Goal: Transaction & Acquisition: Book appointment/travel/reservation

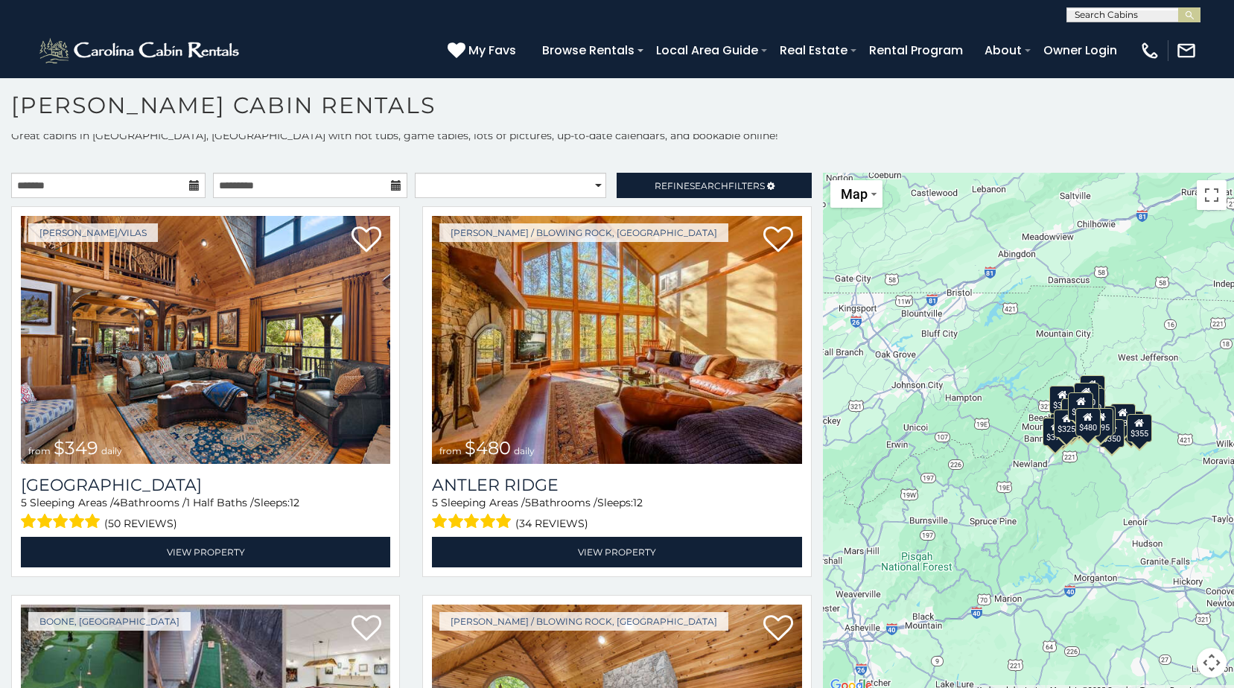
scroll to position [13, 0]
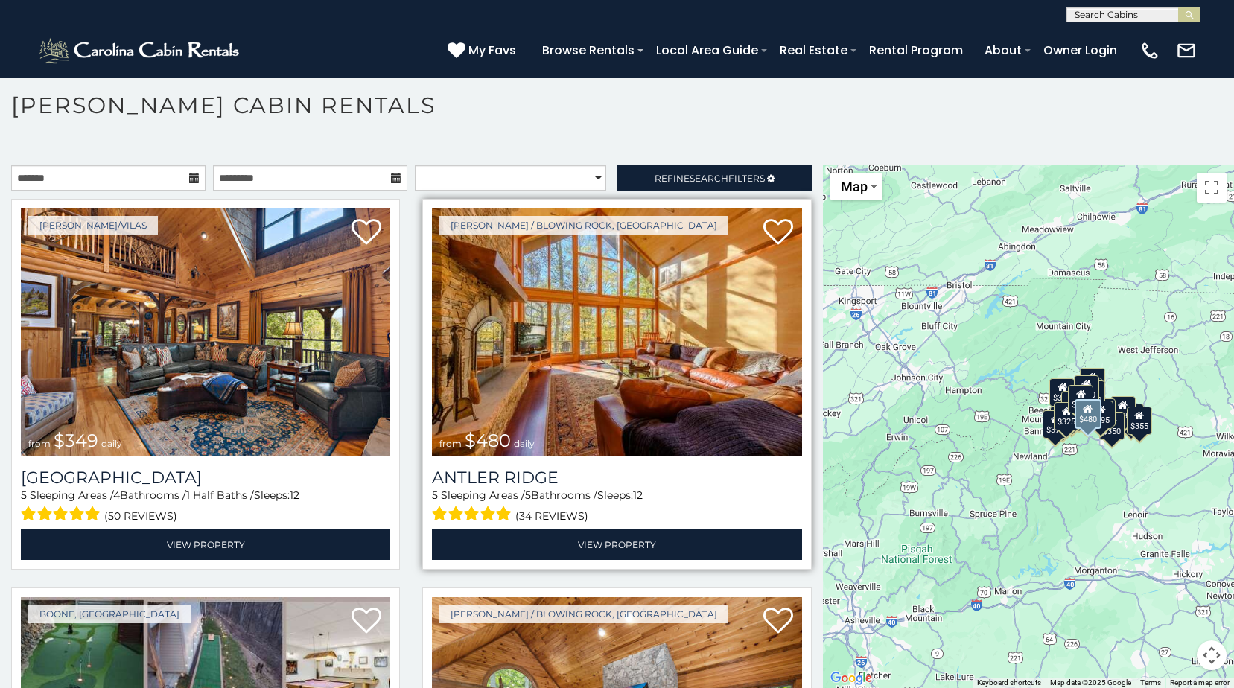
click at [612, 341] on img at bounding box center [617, 333] width 370 height 248
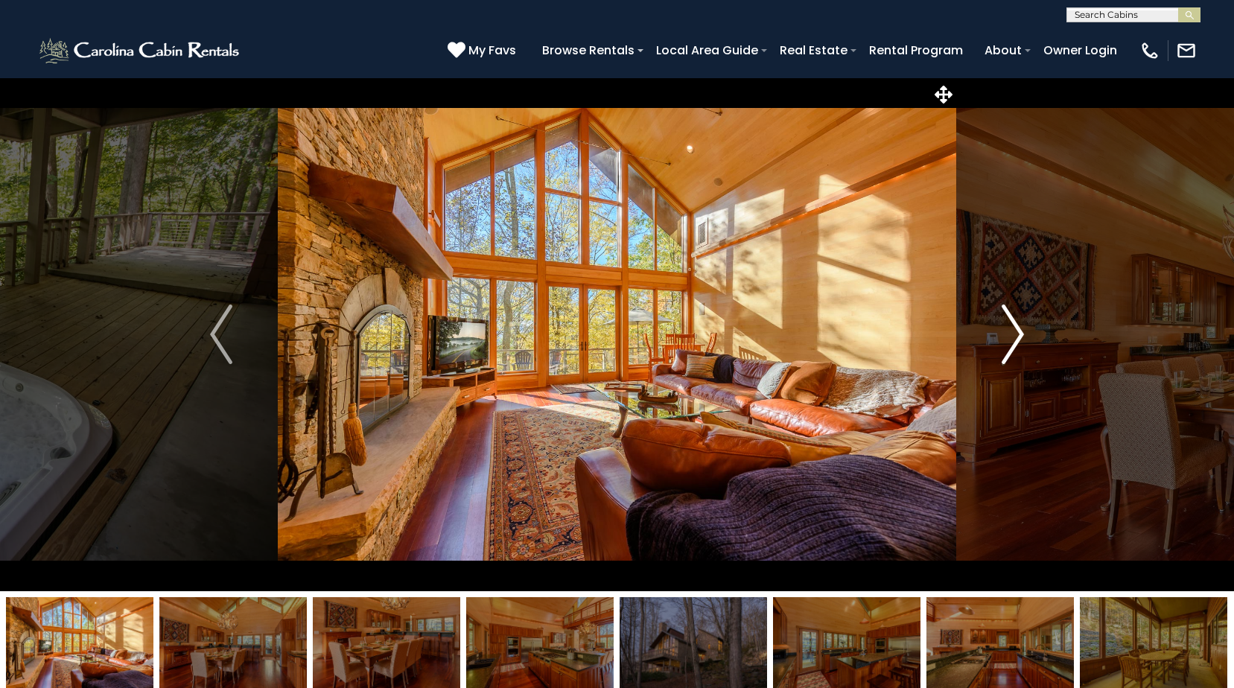
click at [1018, 319] on img "Next" at bounding box center [1013, 335] width 22 height 60
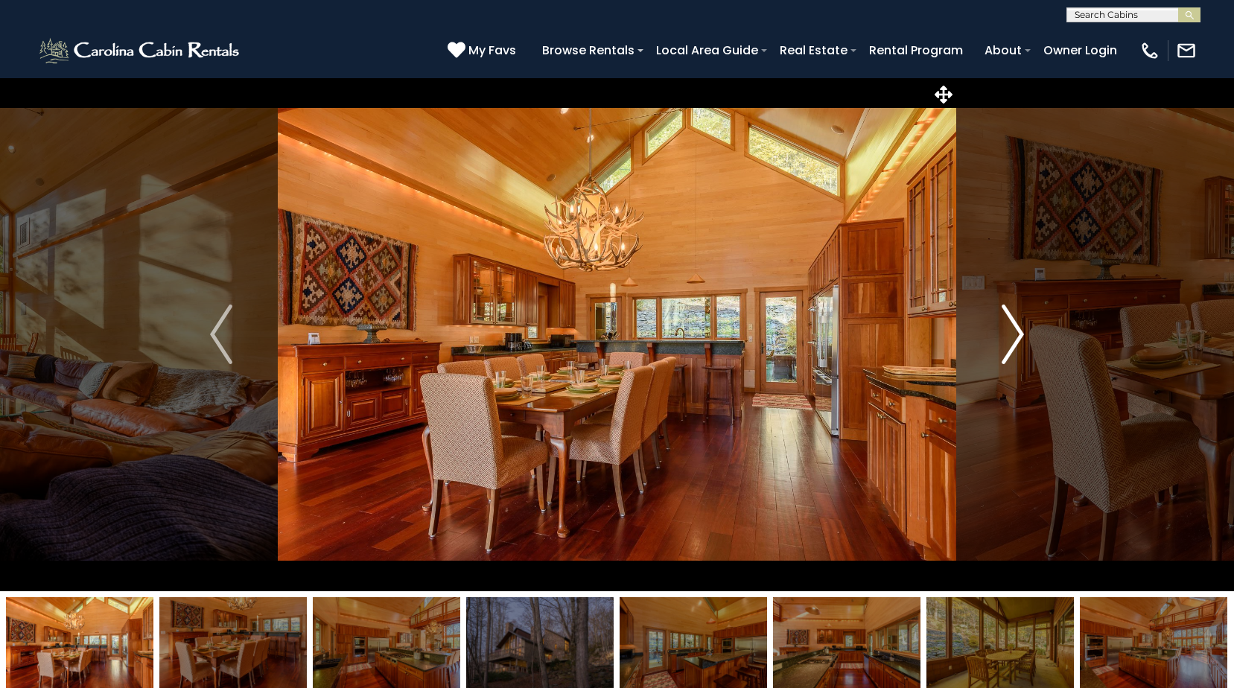
click at [1012, 323] on img "Next" at bounding box center [1013, 335] width 22 height 60
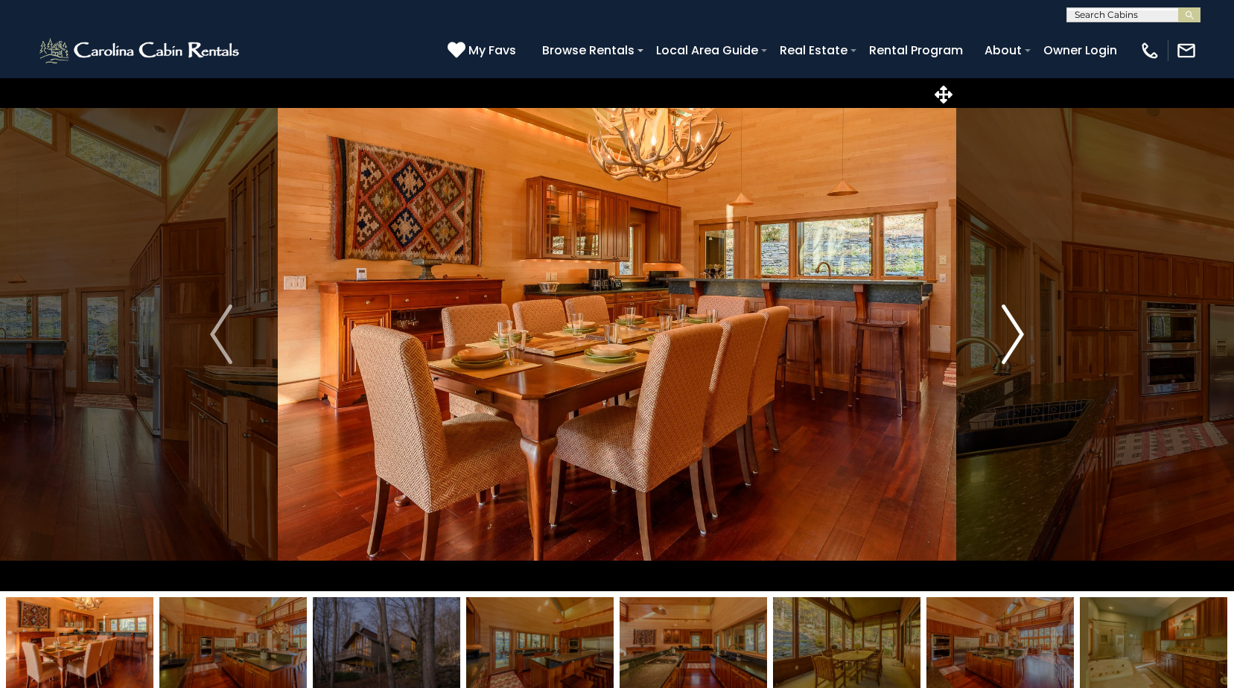
click at [1021, 323] on img "Next" at bounding box center [1013, 335] width 22 height 60
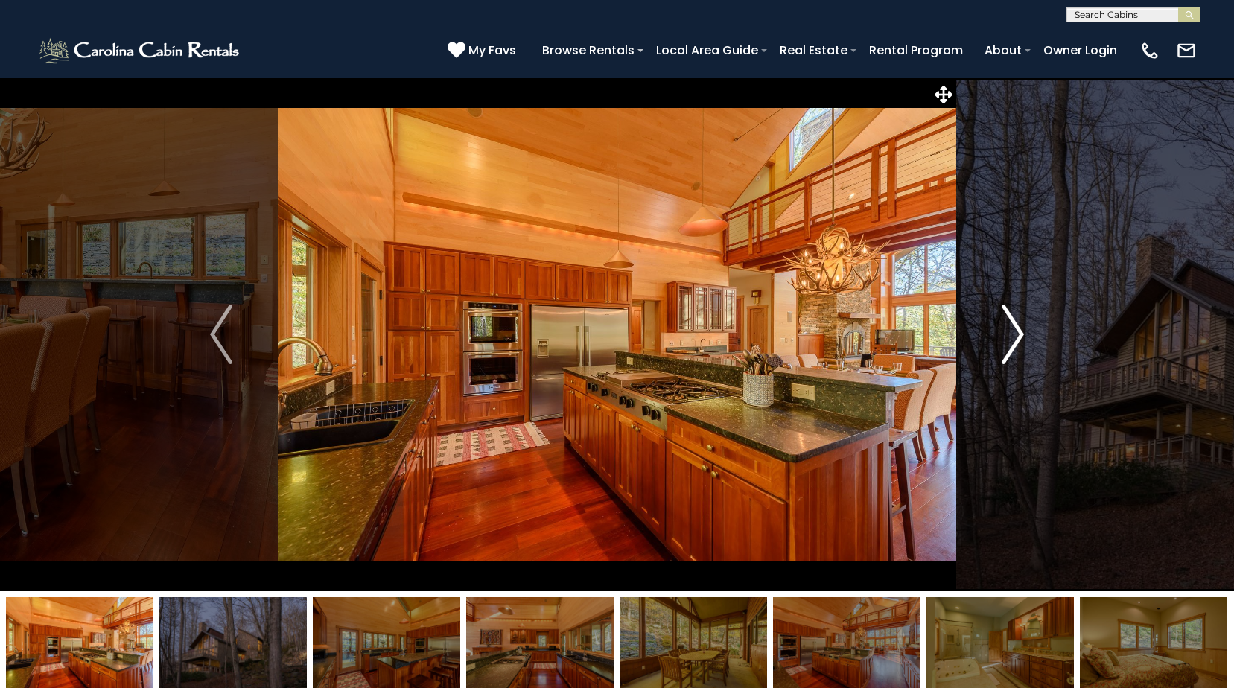
click at [1007, 325] on img "Next" at bounding box center [1013, 335] width 22 height 60
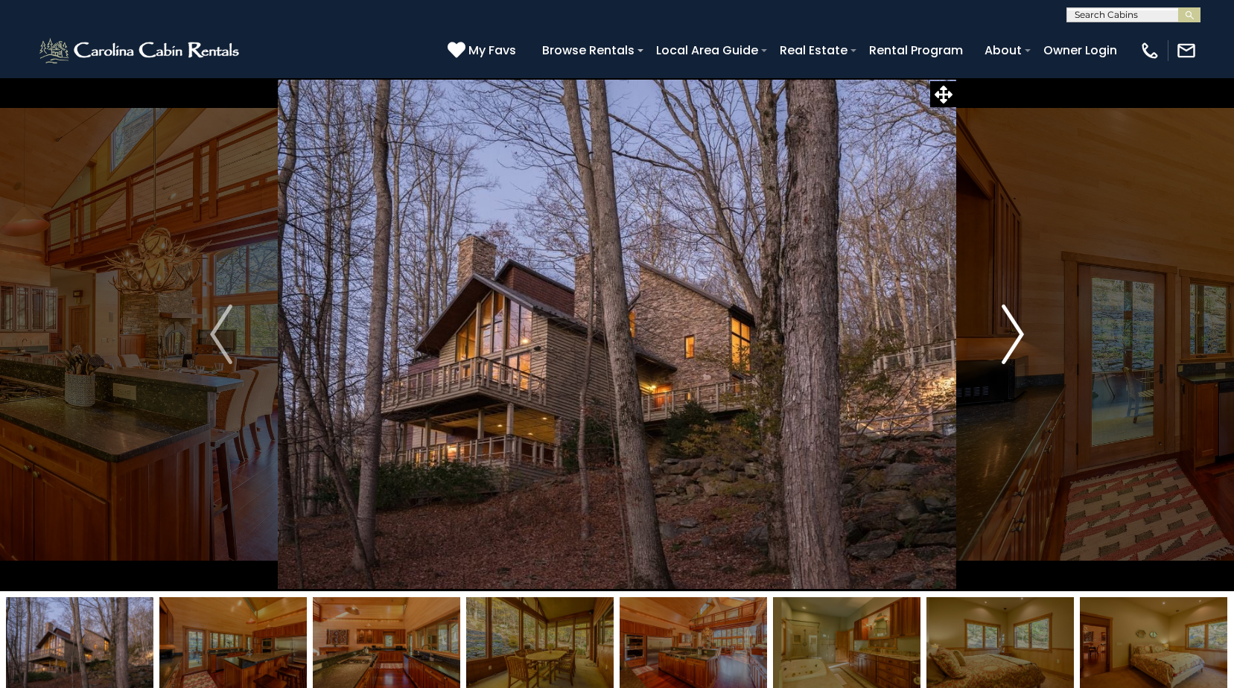
click at [1006, 323] on img "Next" at bounding box center [1013, 335] width 22 height 60
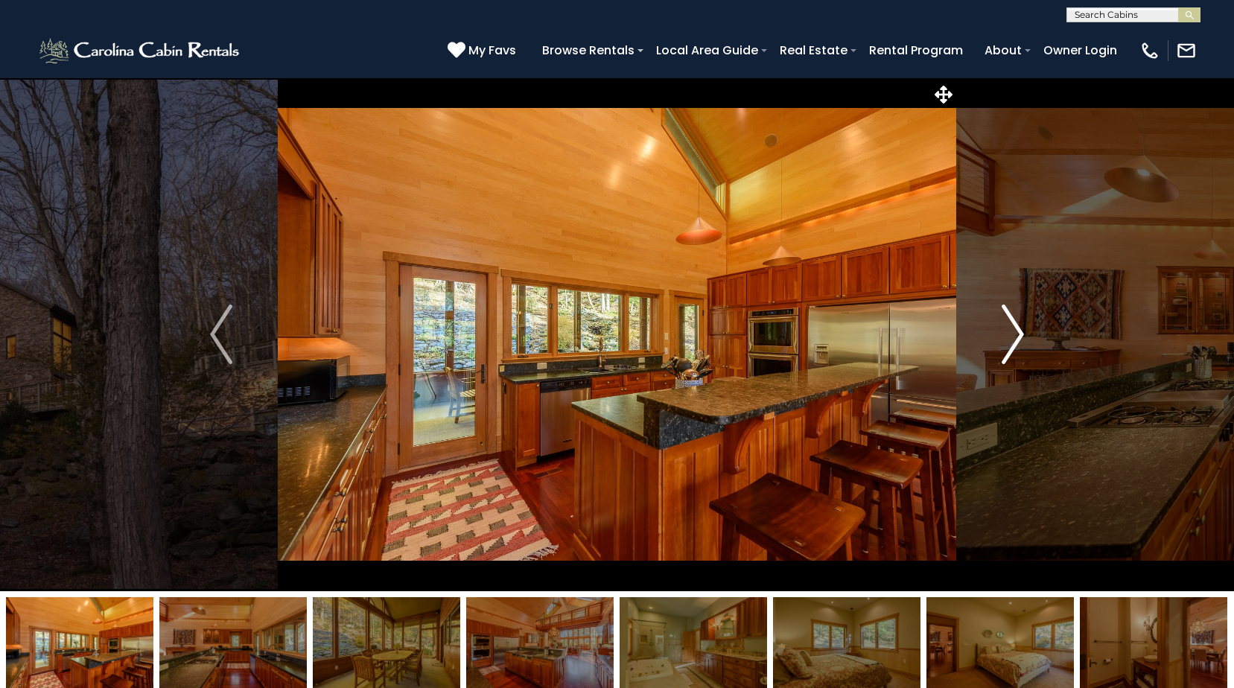
click at [1006, 323] on img "Next" at bounding box center [1013, 335] width 22 height 60
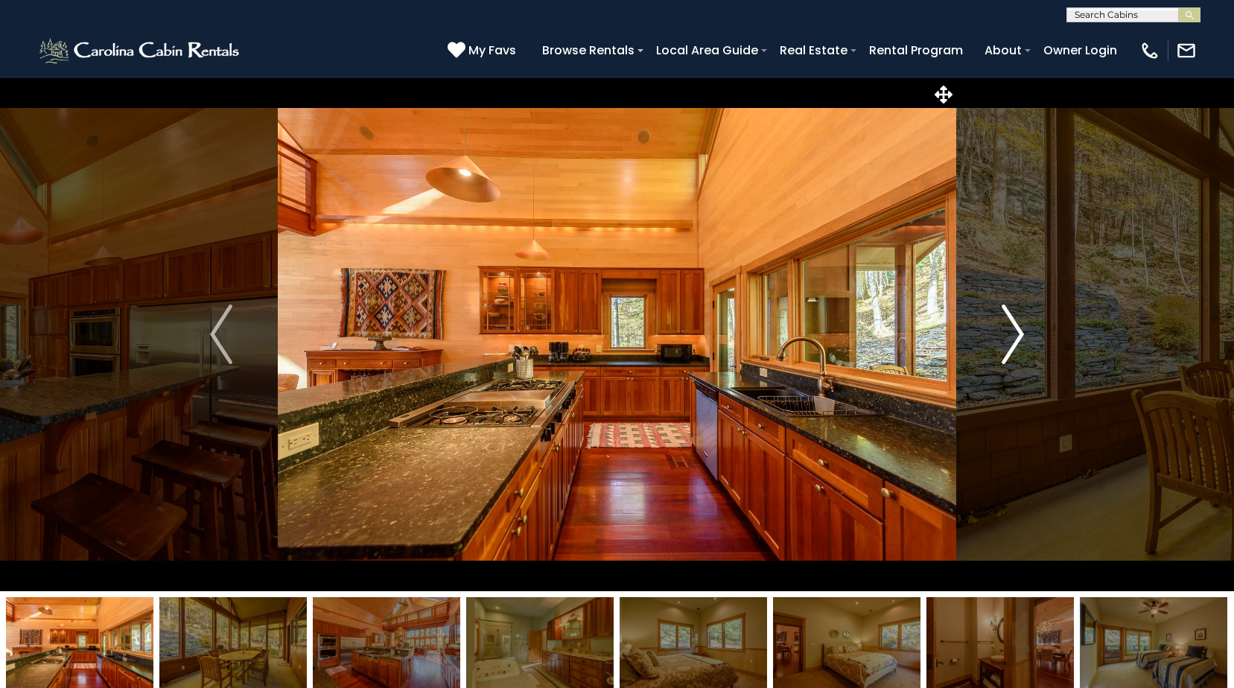
click at [1012, 325] on img "Next" at bounding box center [1013, 335] width 22 height 60
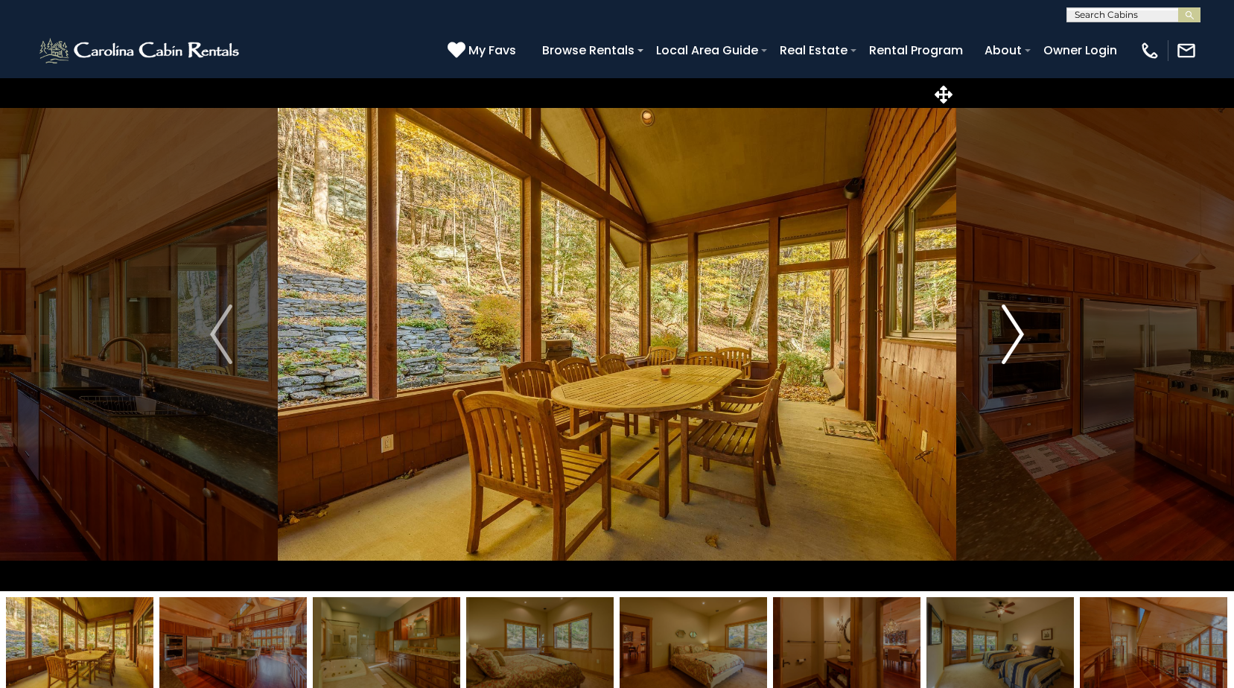
click at [1013, 325] on img "Next" at bounding box center [1013, 335] width 22 height 60
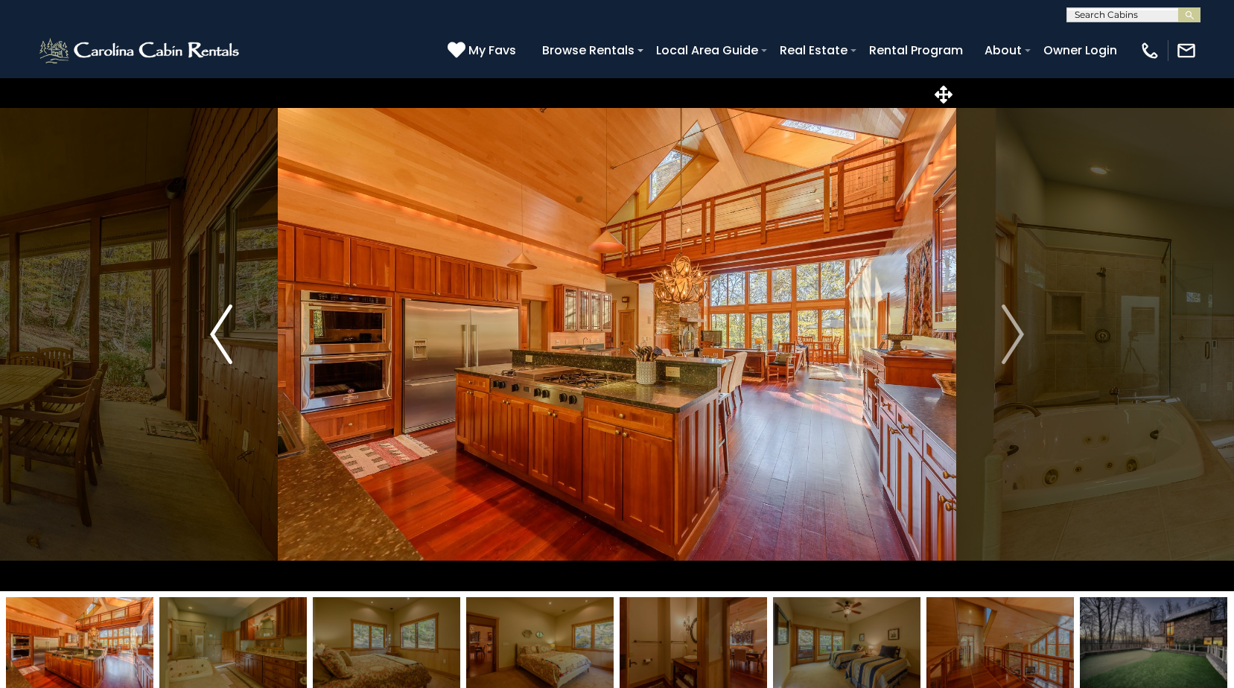
click at [212, 324] on img "Previous" at bounding box center [221, 335] width 22 height 60
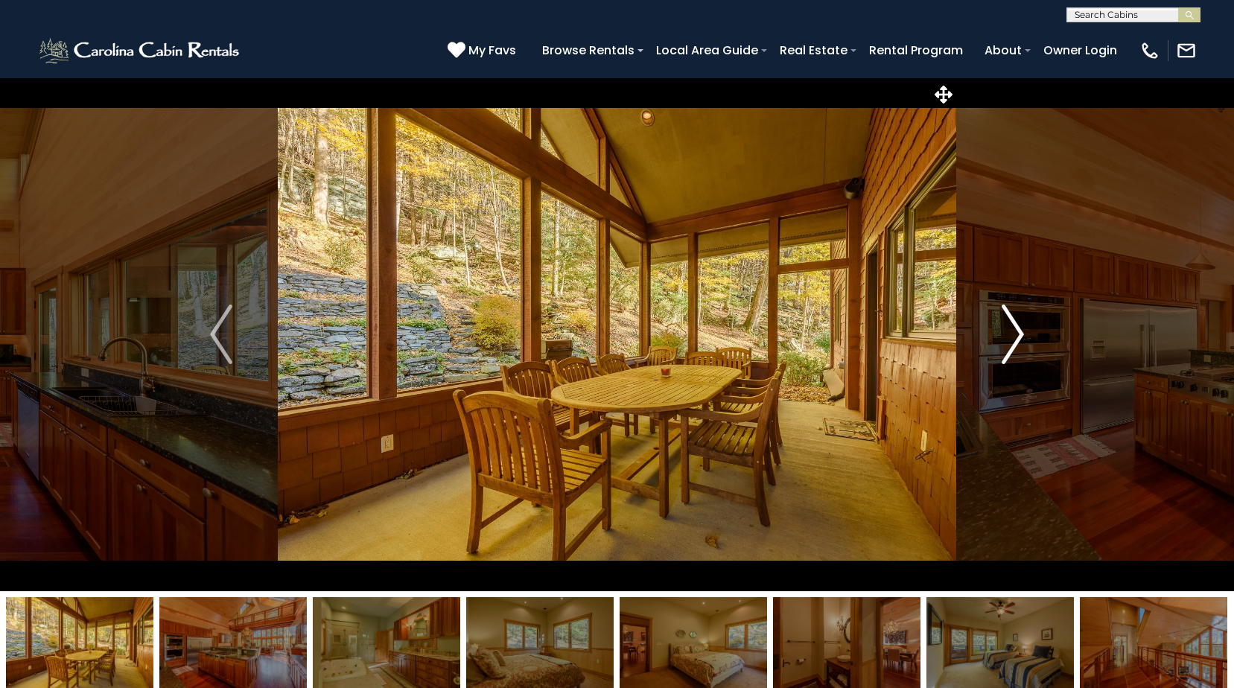
click at [1009, 324] on img "Next" at bounding box center [1013, 335] width 22 height 60
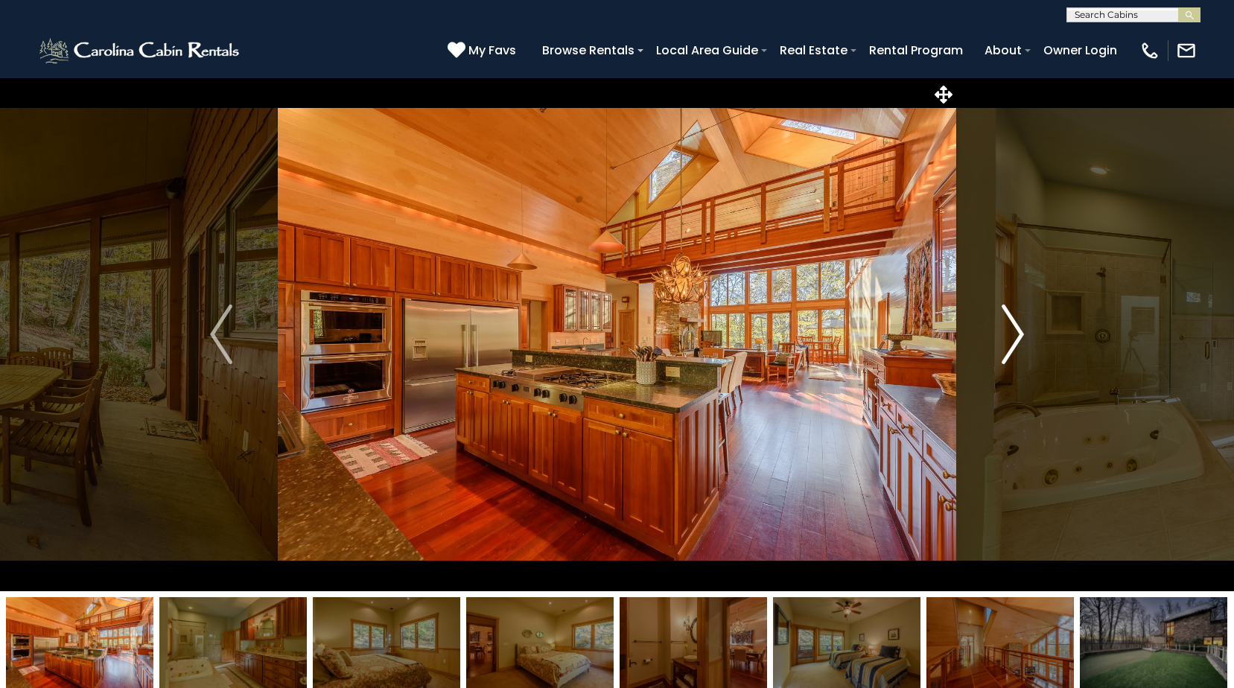
click at [1006, 322] on img "Next" at bounding box center [1013, 335] width 22 height 60
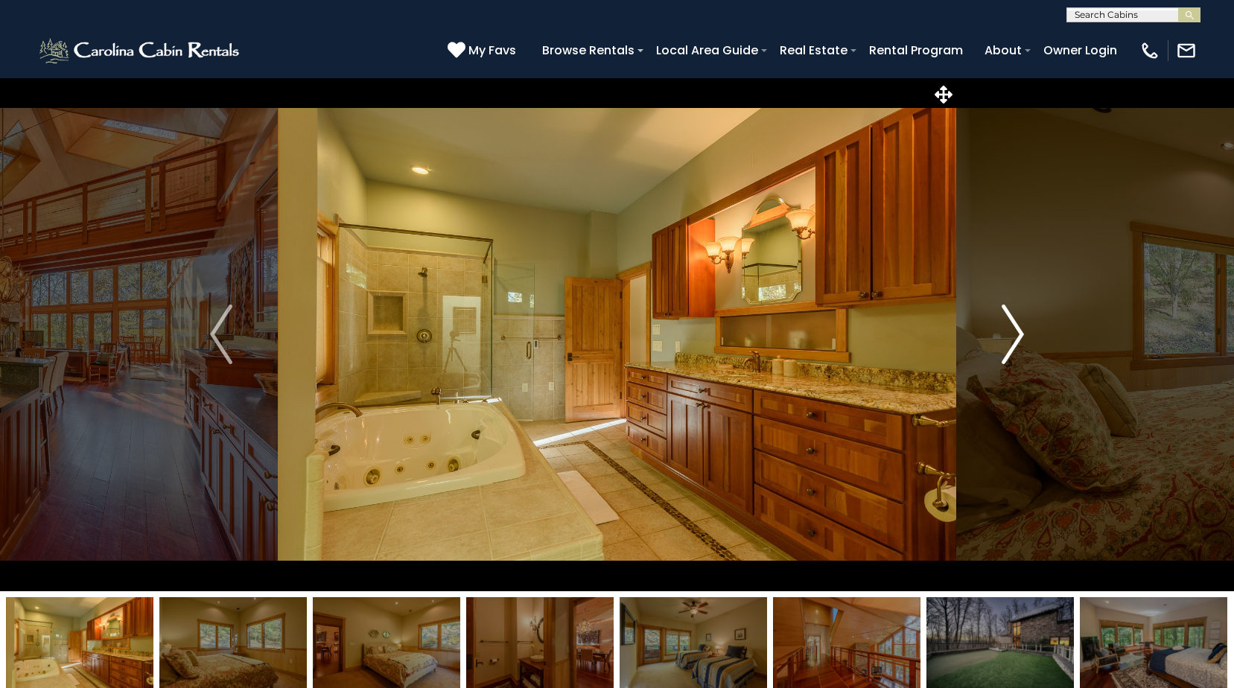
click at [1006, 322] on img "Next" at bounding box center [1013, 335] width 22 height 60
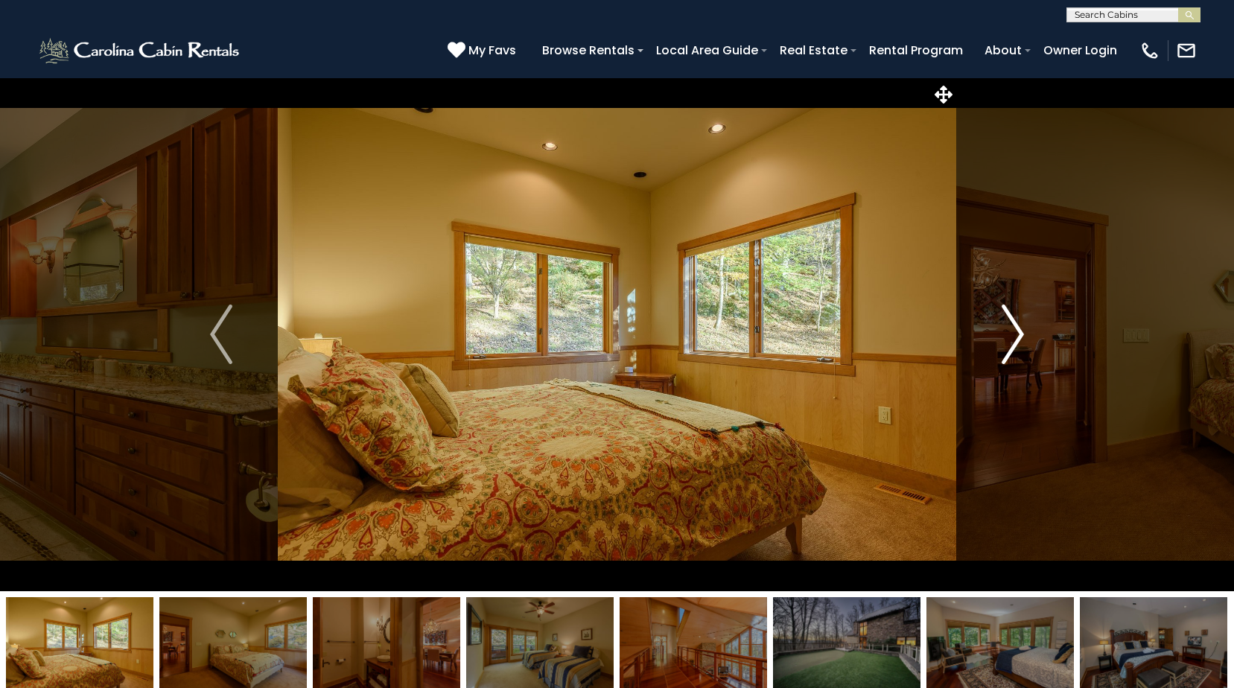
click at [1015, 323] on img "Next" at bounding box center [1013, 335] width 22 height 60
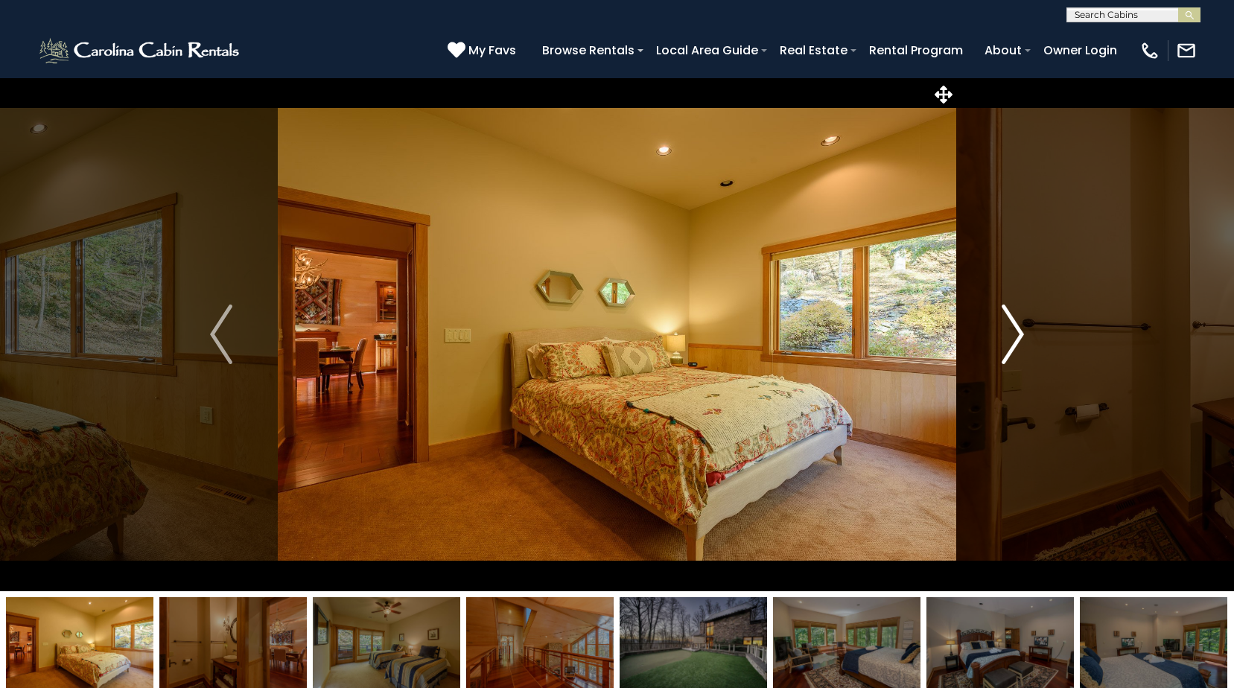
click at [1016, 323] on img "Next" at bounding box center [1013, 335] width 22 height 60
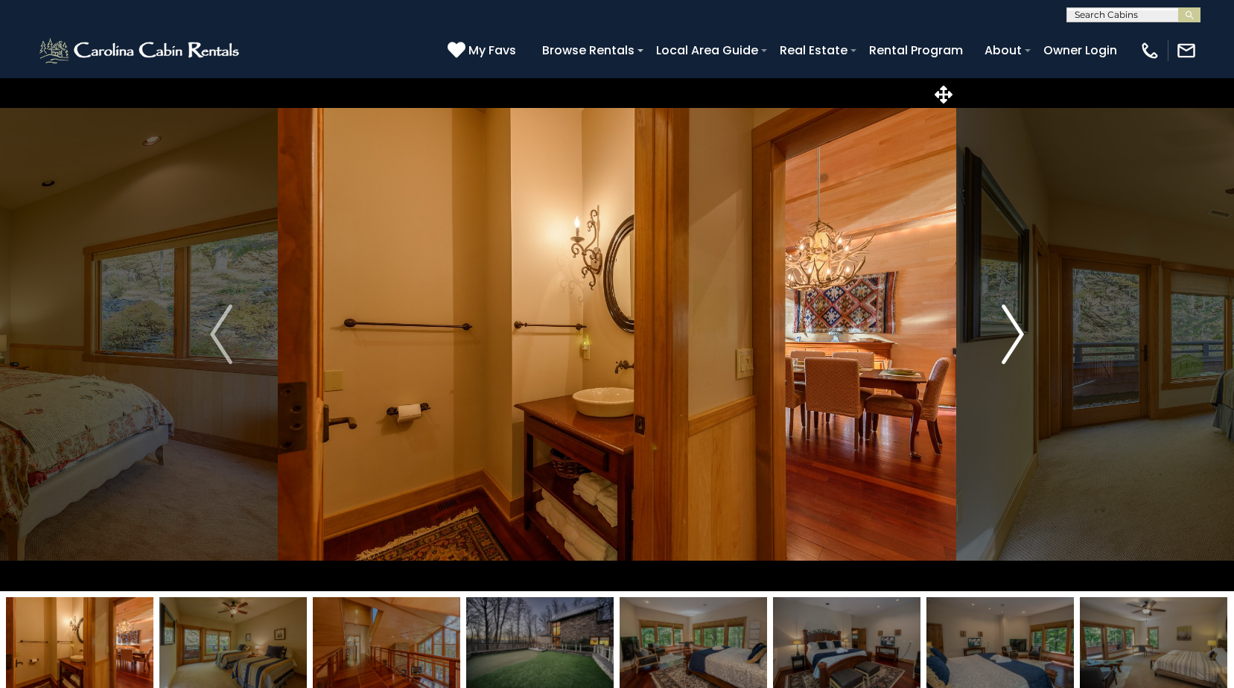
click at [1016, 323] on img "Next" at bounding box center [1013, 335] width 22 height 60
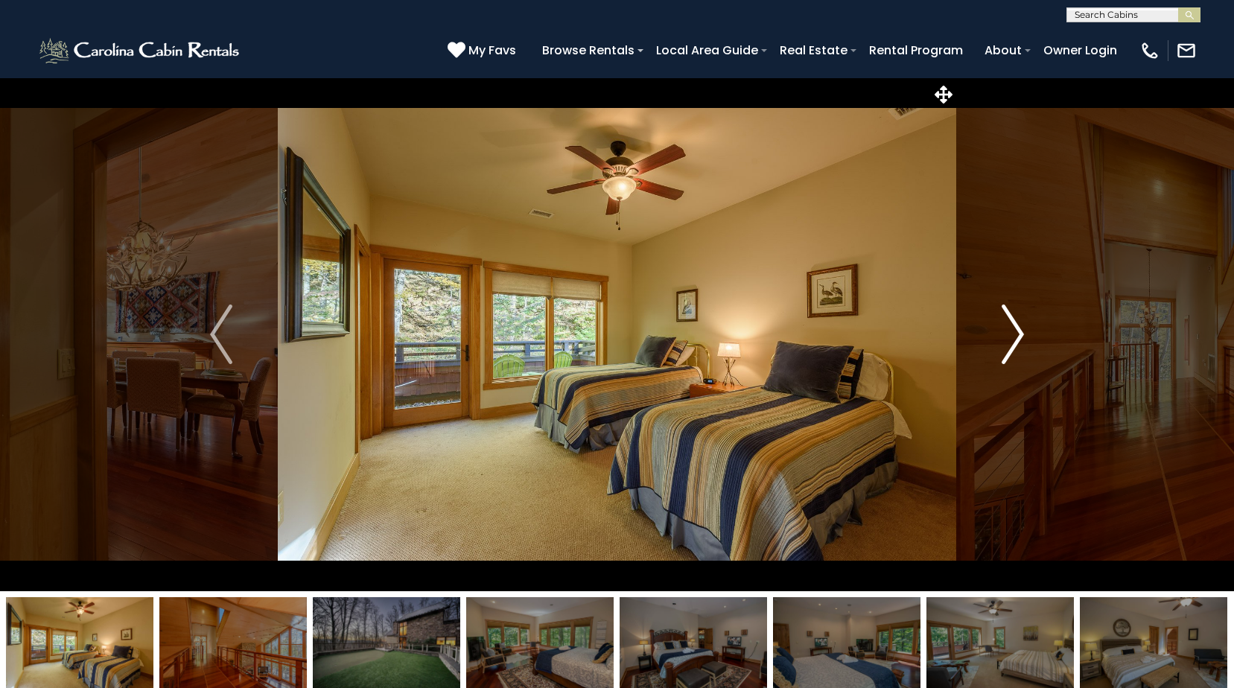
click at [1012, 324] on img "Next" at bounding box center [1013, 335] width 22 height 60
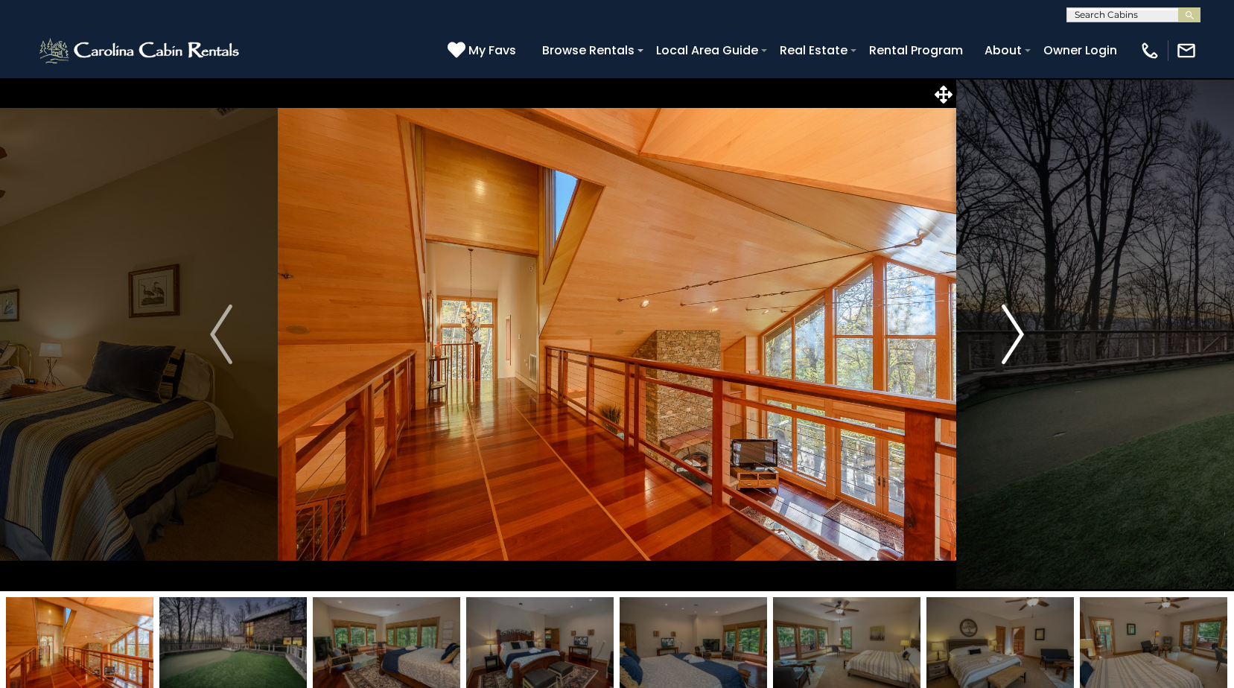
click at [1012, 324] on img "Next" at bounding box center [1013, 335] width 22 height 60
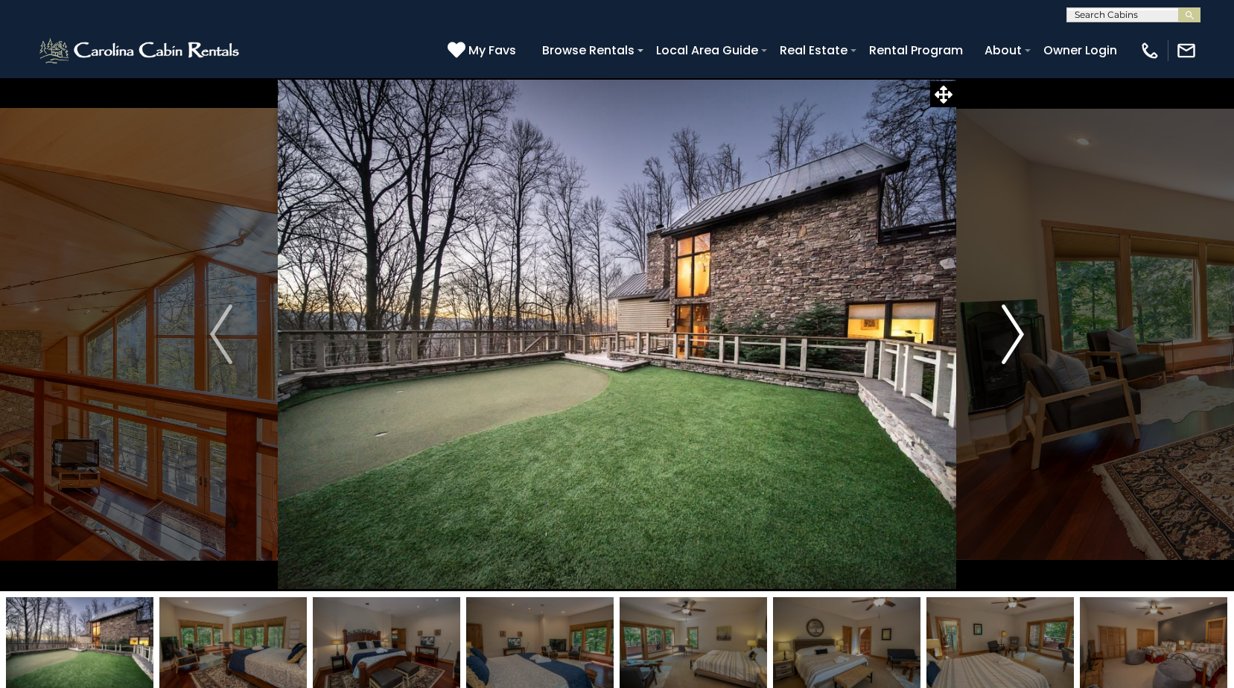
click at [1010, 326] on img "Next" at bounding box center [1013, 335] width 22 height 60
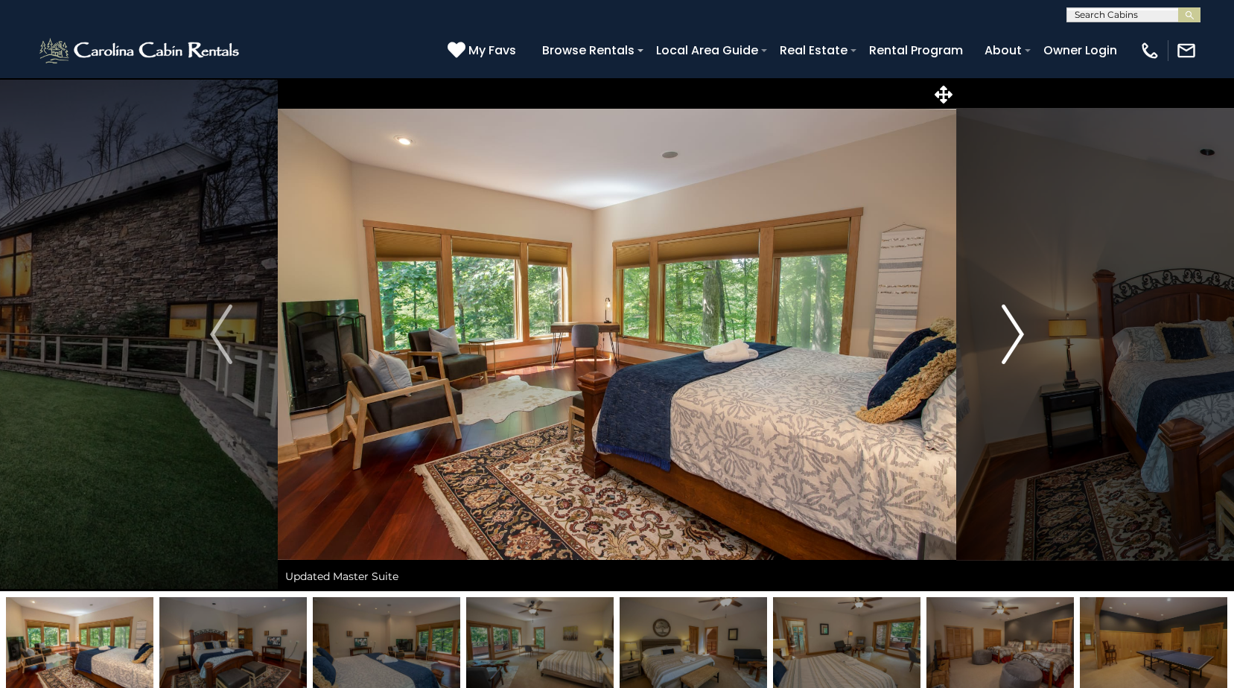
click at [1015, 329] on img "Next" at bounding box center [1013, 335] width 22 height 60
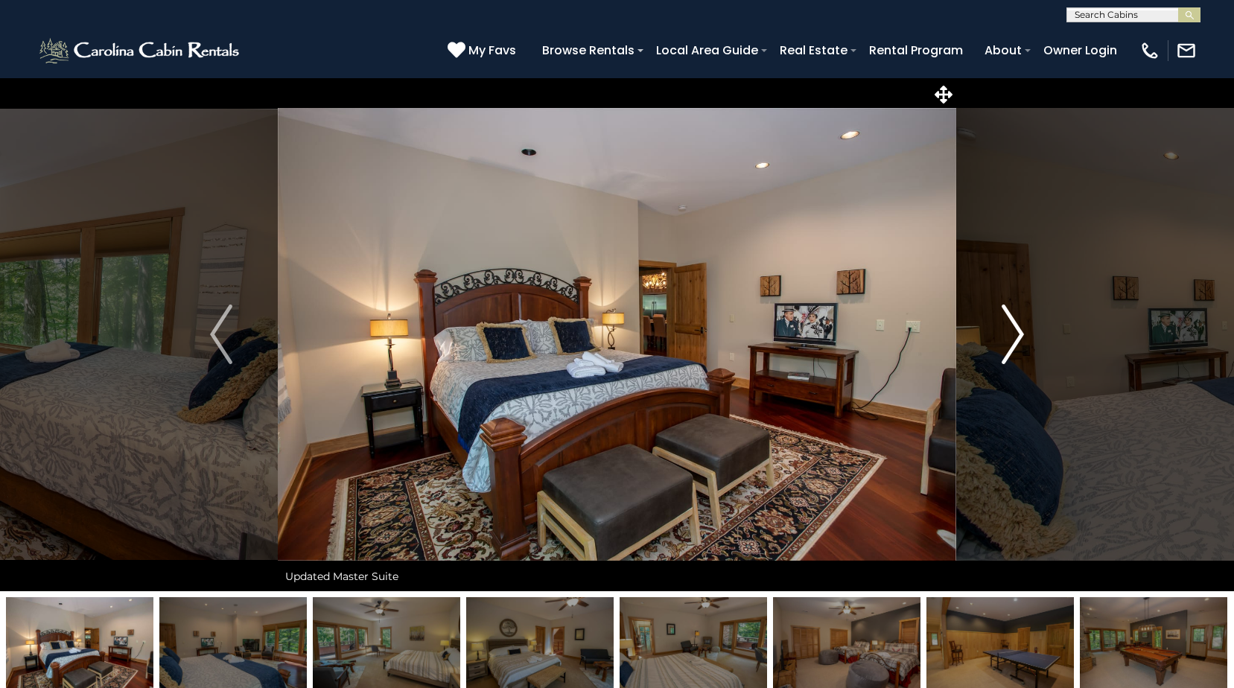
click at [1015, 329] on img "Next" at bounding box center [1013, 335] width 22 height 60
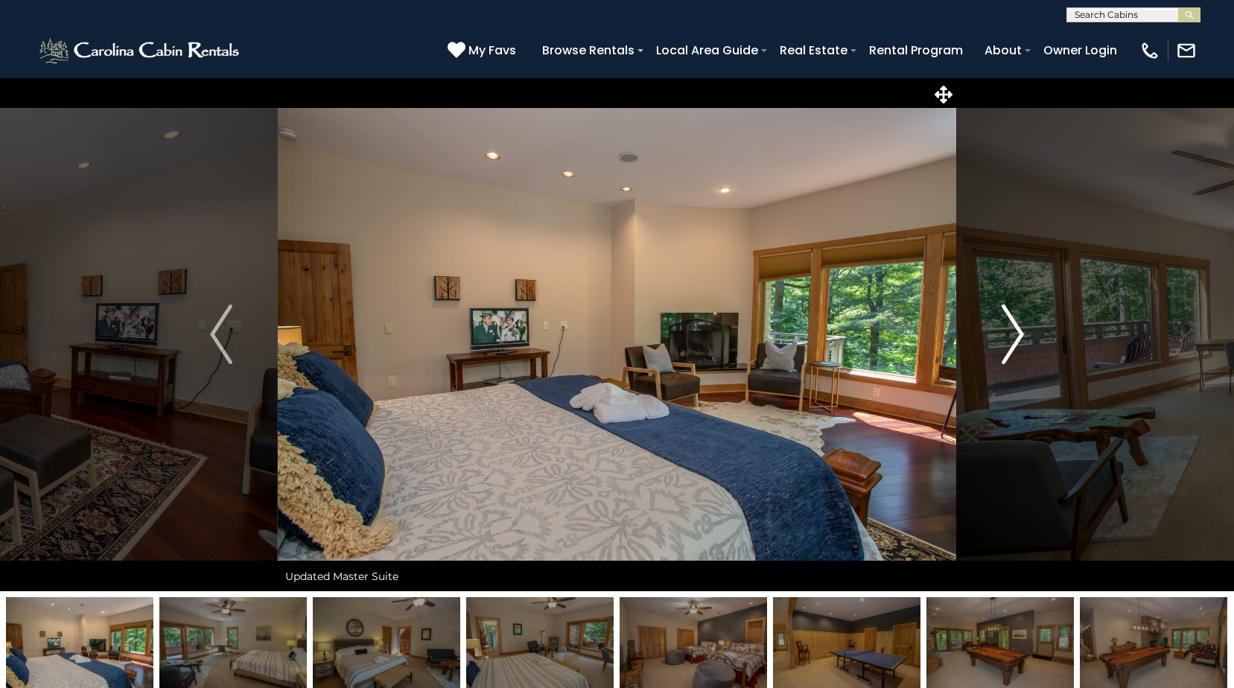
click at [1015, 329] on img "Next" at bounding box center [1013, 335] width 22 height 60
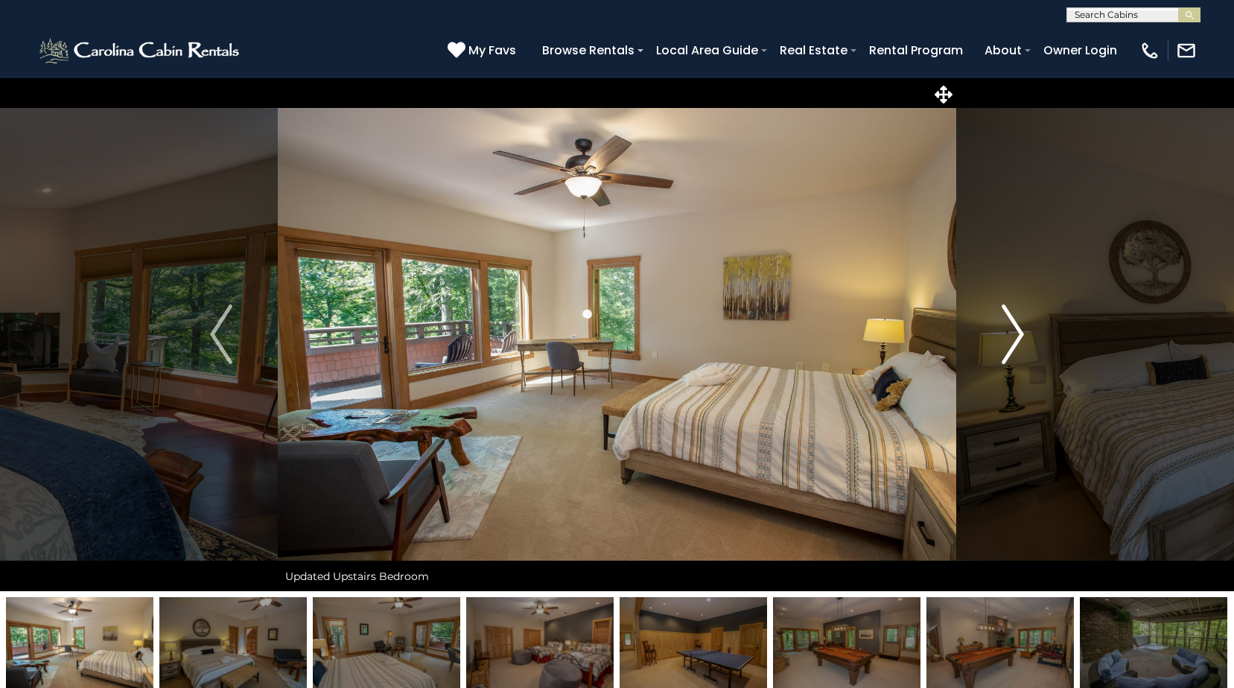
click at [1015, 329] on img "Next" at bounding box center [1013, 335] width 22 height 60
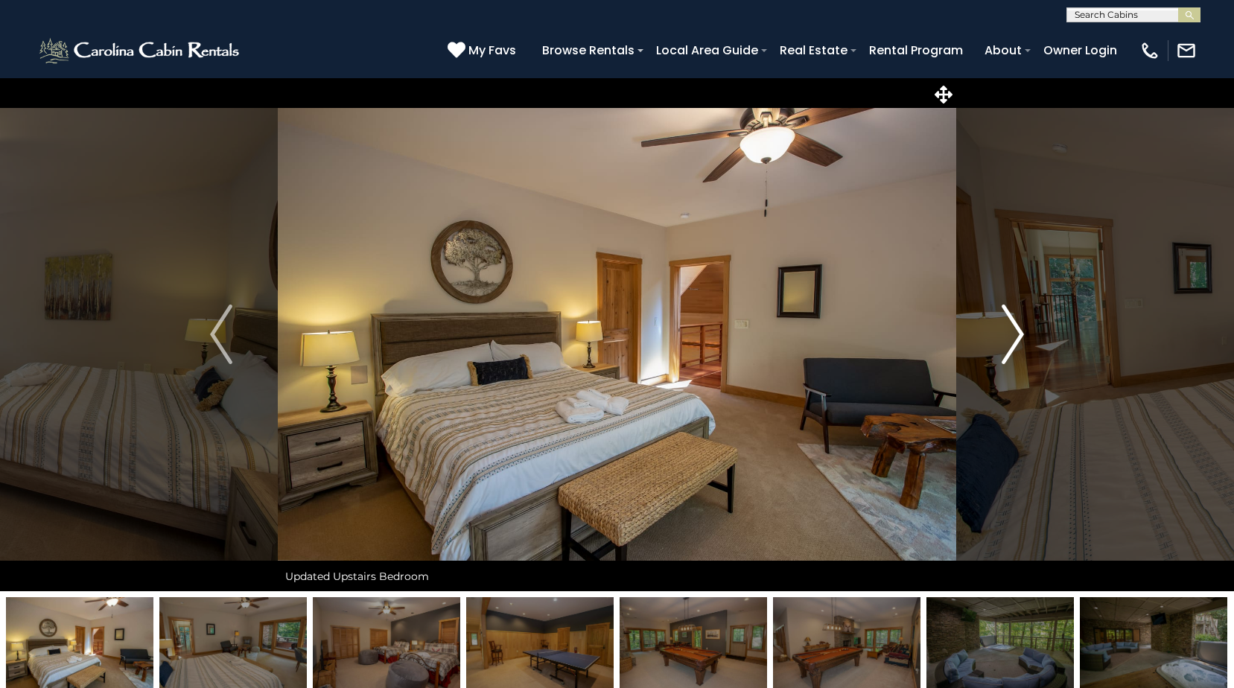
click at [1015, 329] on img "Next" at bounding box center [1013, 335] width 22 height 60
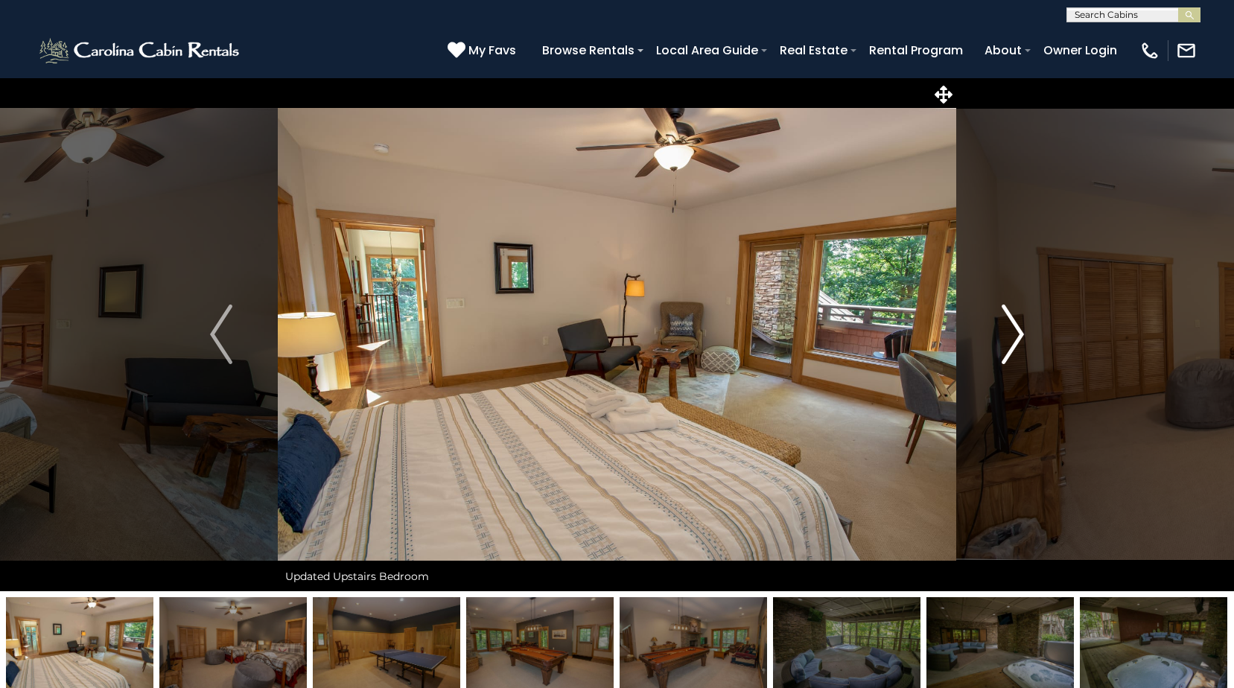
click at [1015, 329] on img "Next" at bounding box center [1013, 335] width 22 height 60
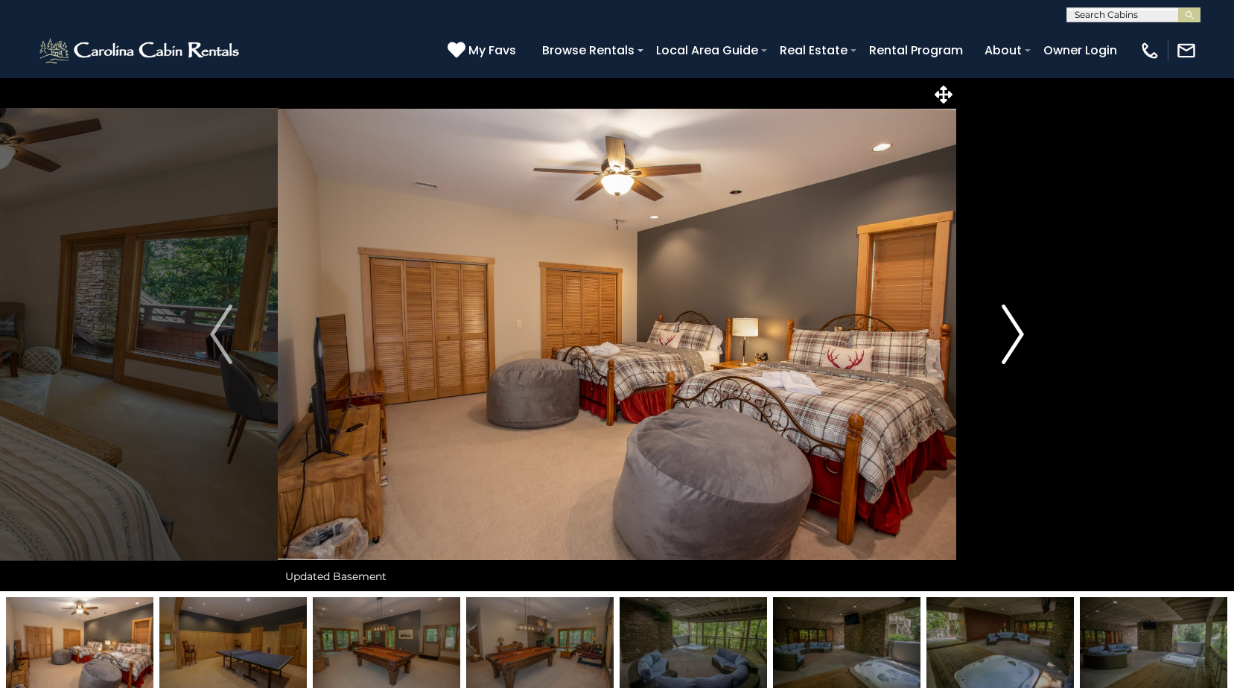
click at [1015, 329] on img "Next" at bounding box center [1013, 335] width 22 height 60
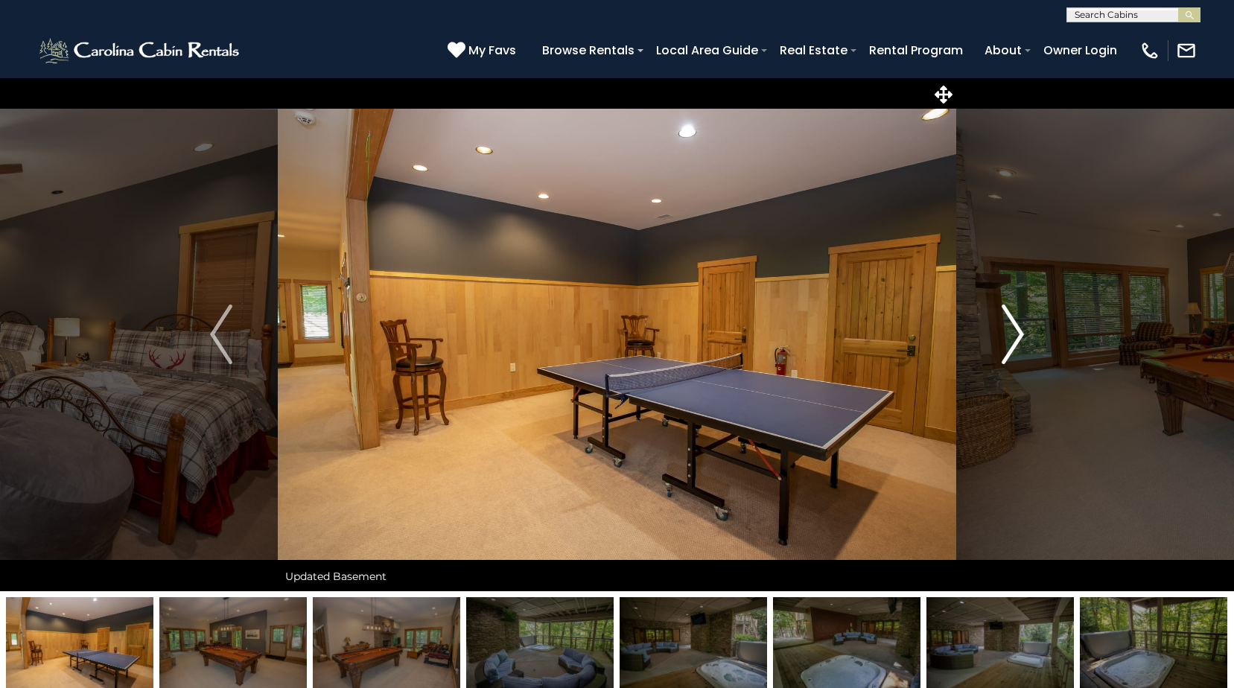
click at [1015, 329] on img "Next" at bounding box center [1013, 335] width 22 height 60
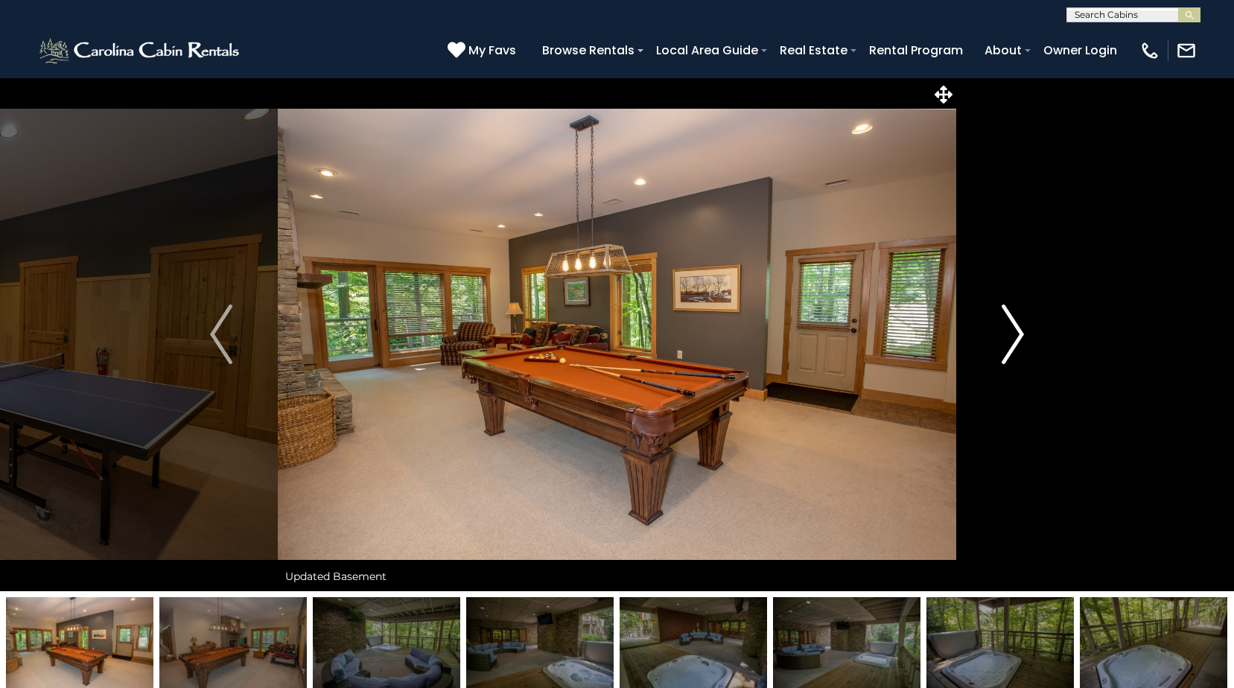
click at [1015, 329] on img "Next" at bounding box center [1013, 335] width 22 height 60
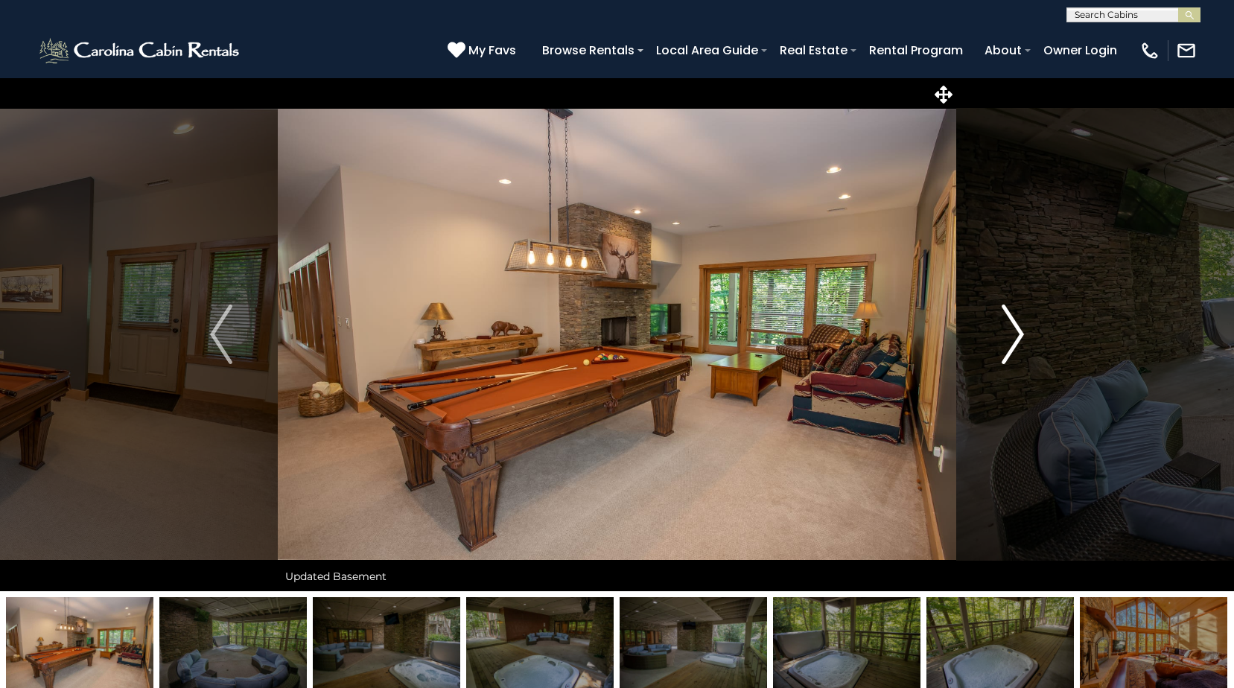
click at [1015, 329] on img "Next" at bounding box center [1013, 335] width 22 height 60
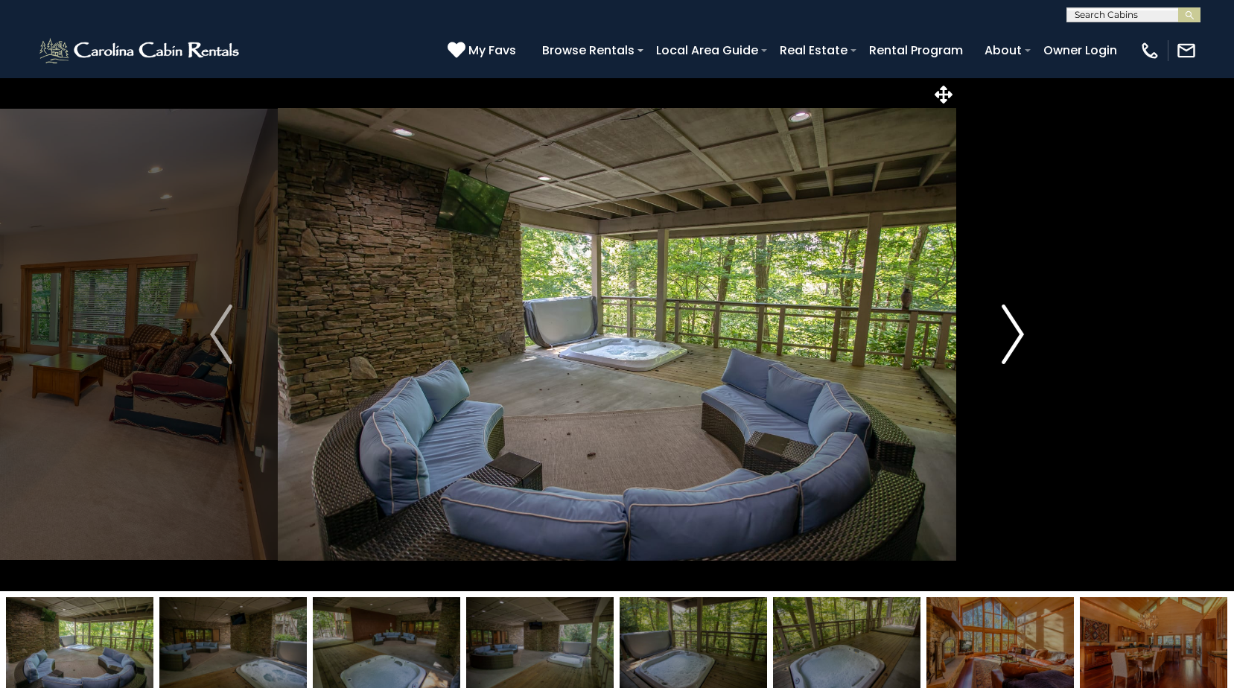
click at [1012, 329] on img "Next" at bounding box center [1013, 335] width 22 height 60
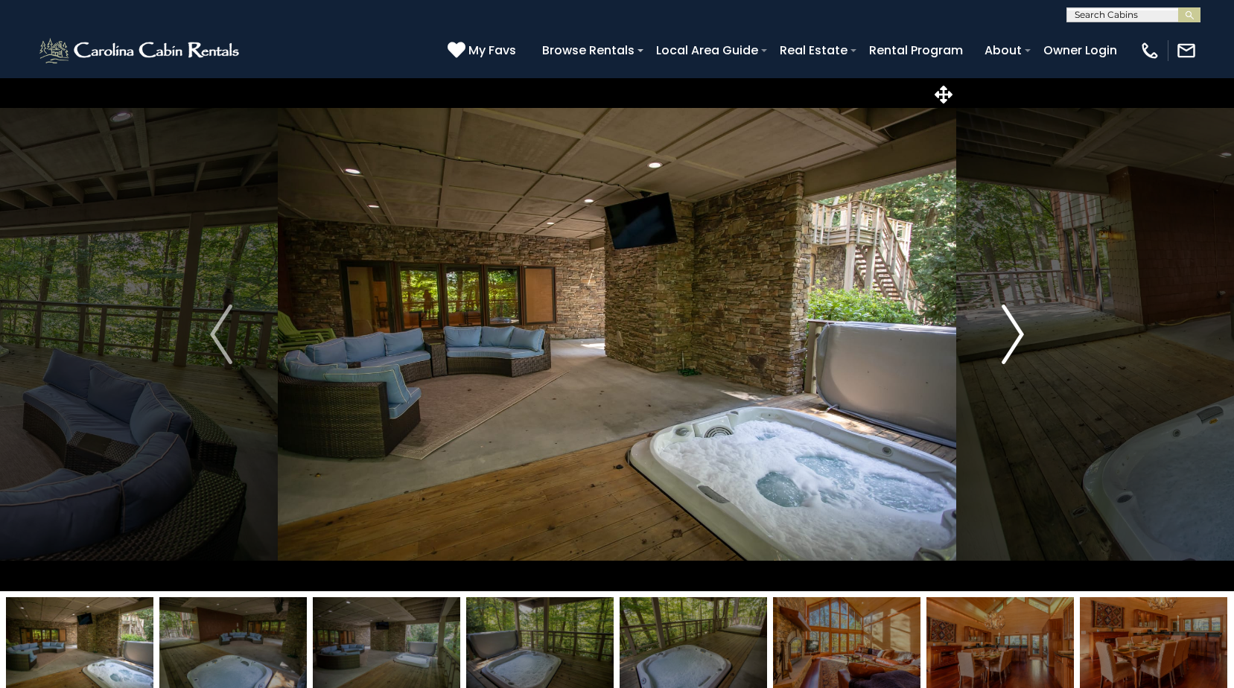
click at [1012, 329] on img "Next" at bounding box center [1013, 335] width 22 height 60
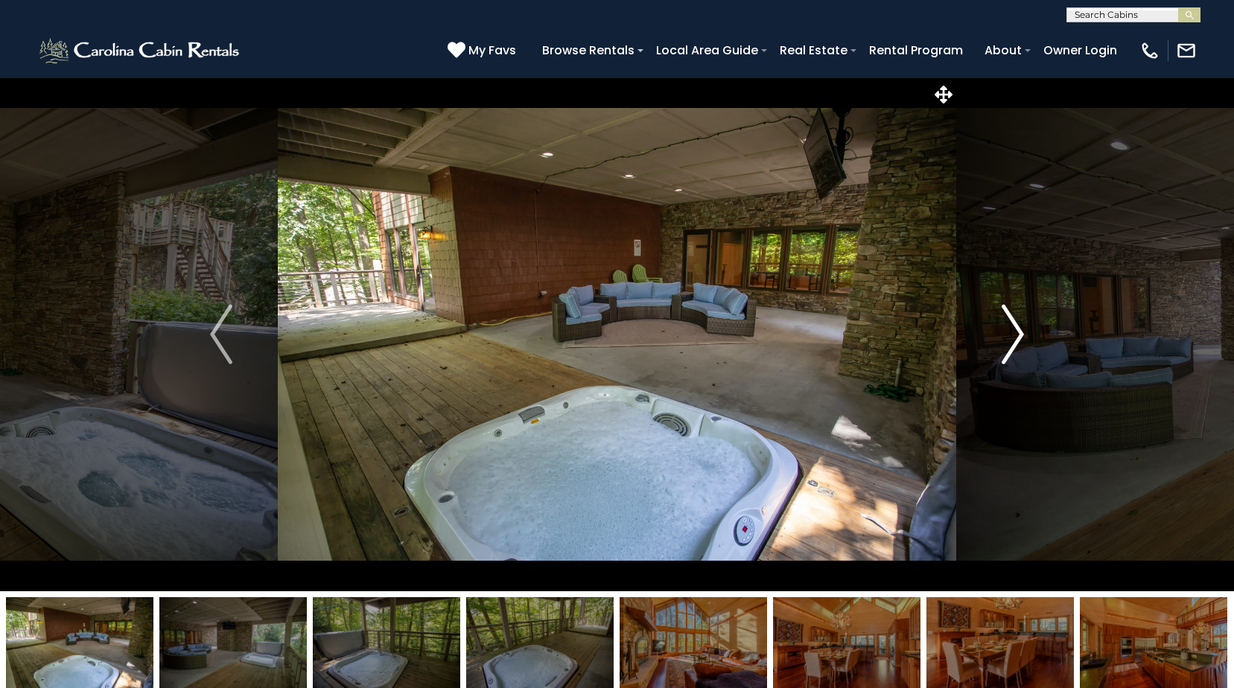
click at [1012, 329] on img "Next" at bounding box center [1013, 335] width 22 height 60
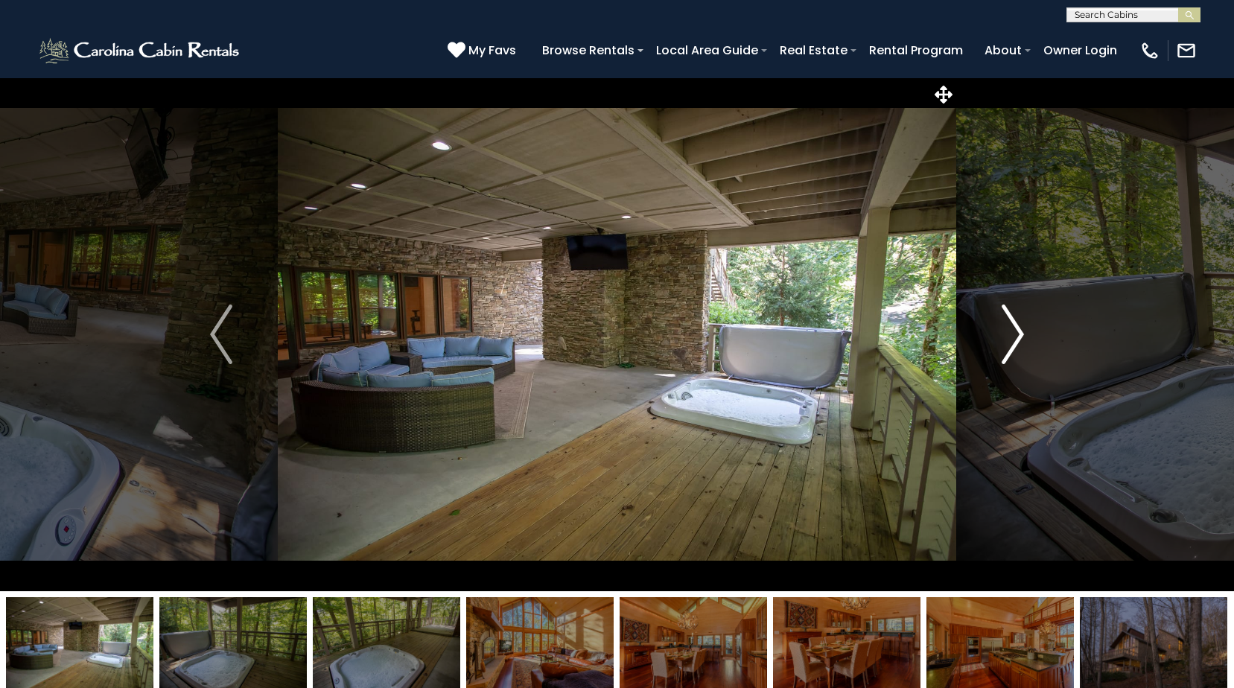
click at [1012, 329] on img "Next" at bounding box center [1013, 335] width 22 height 60
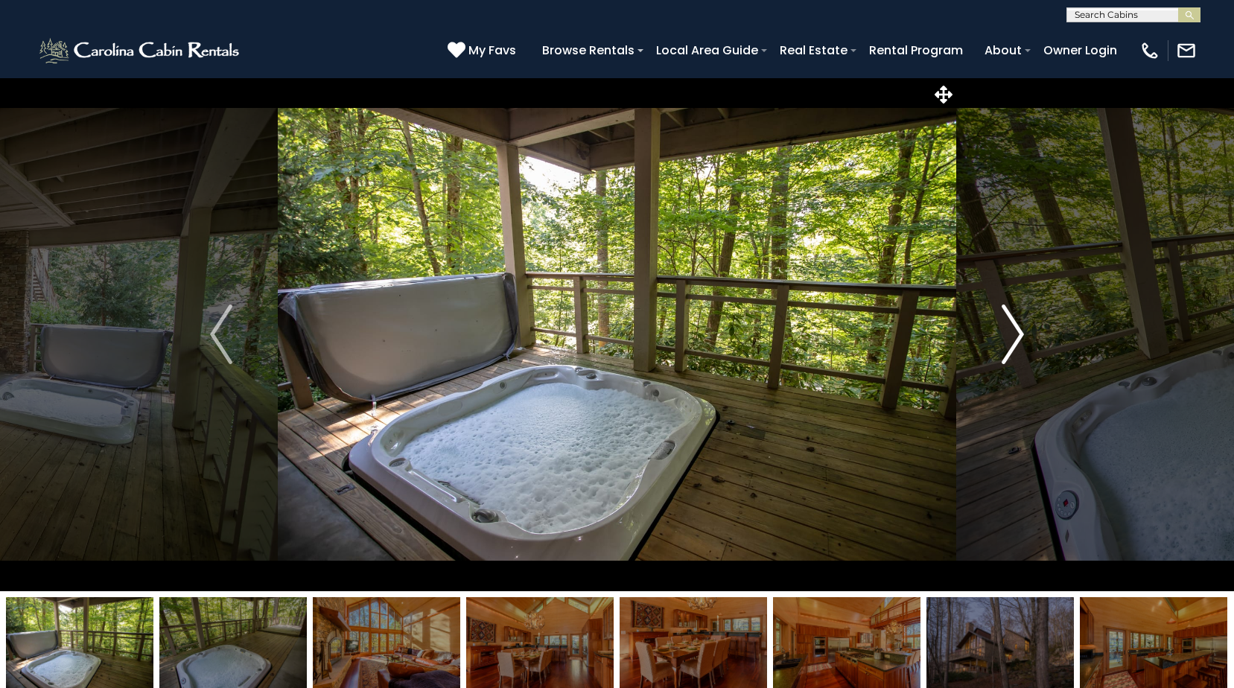
click at [1012, 330] on img "Next" at bounding box center [1013, 335] width 22 height 60
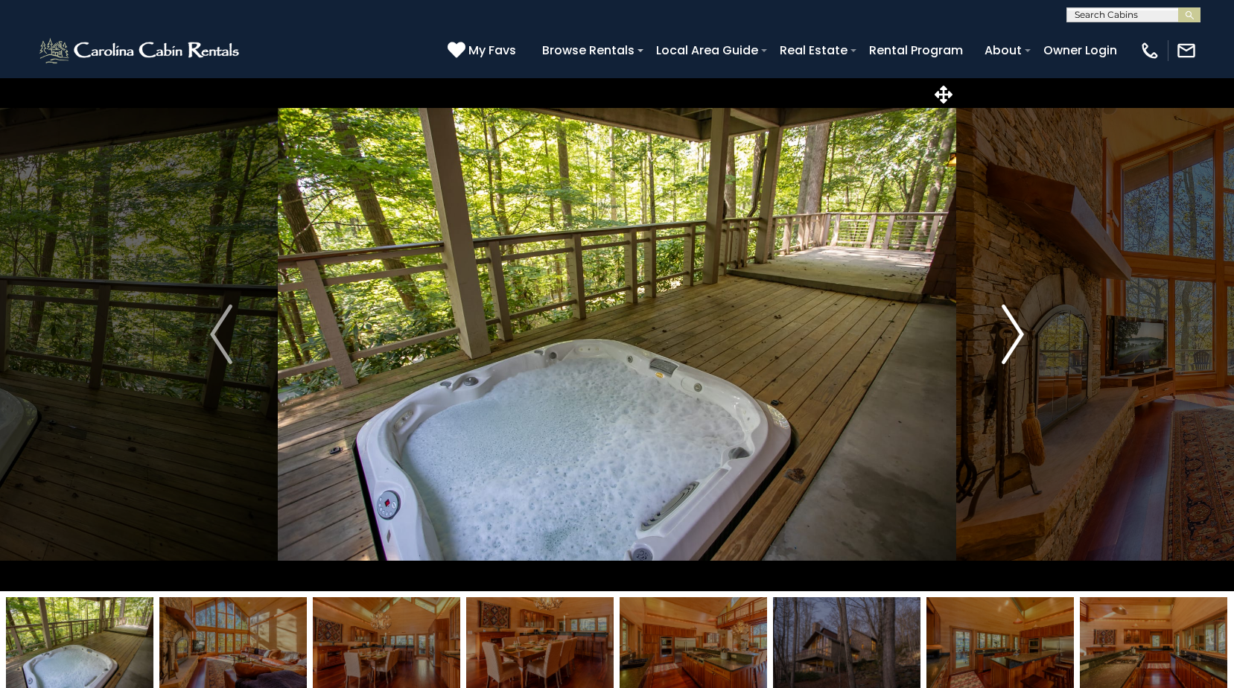
click at [1012, 330] on img "Next" at bounding box center [1013, 335] width 22 height 60
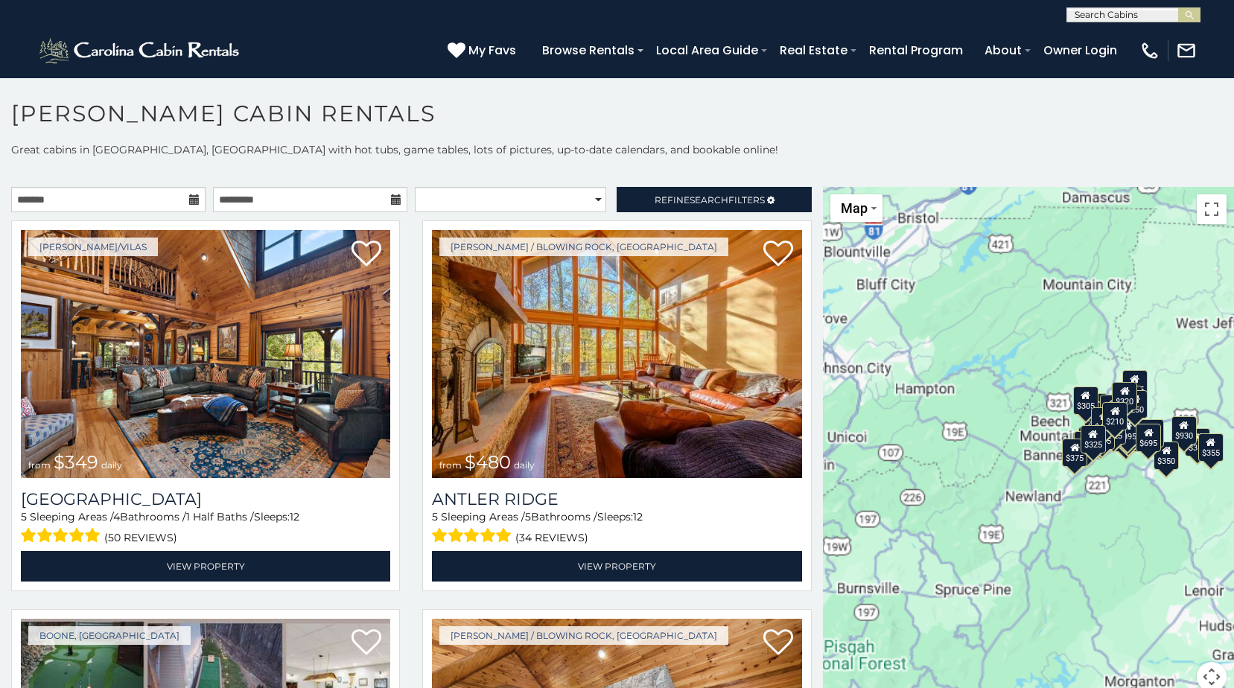
scroll to position [8, 0]
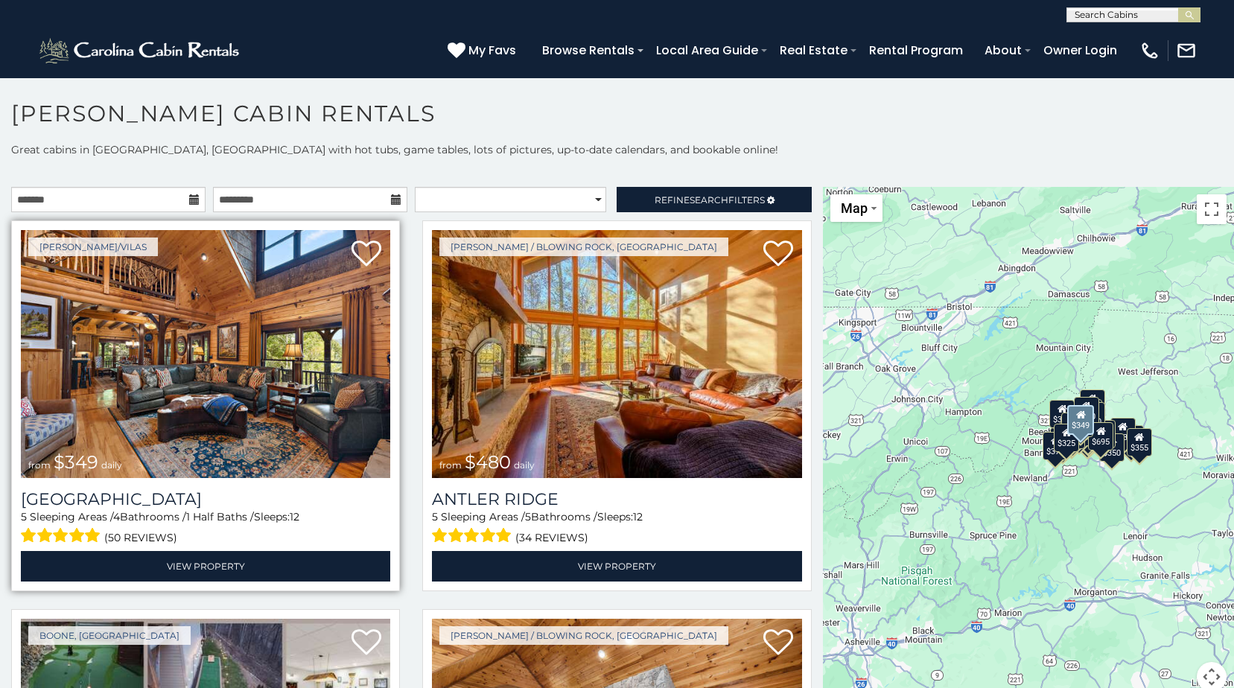
click at [157, 329] on img at bounding box center [206, 354] width 370 height 248
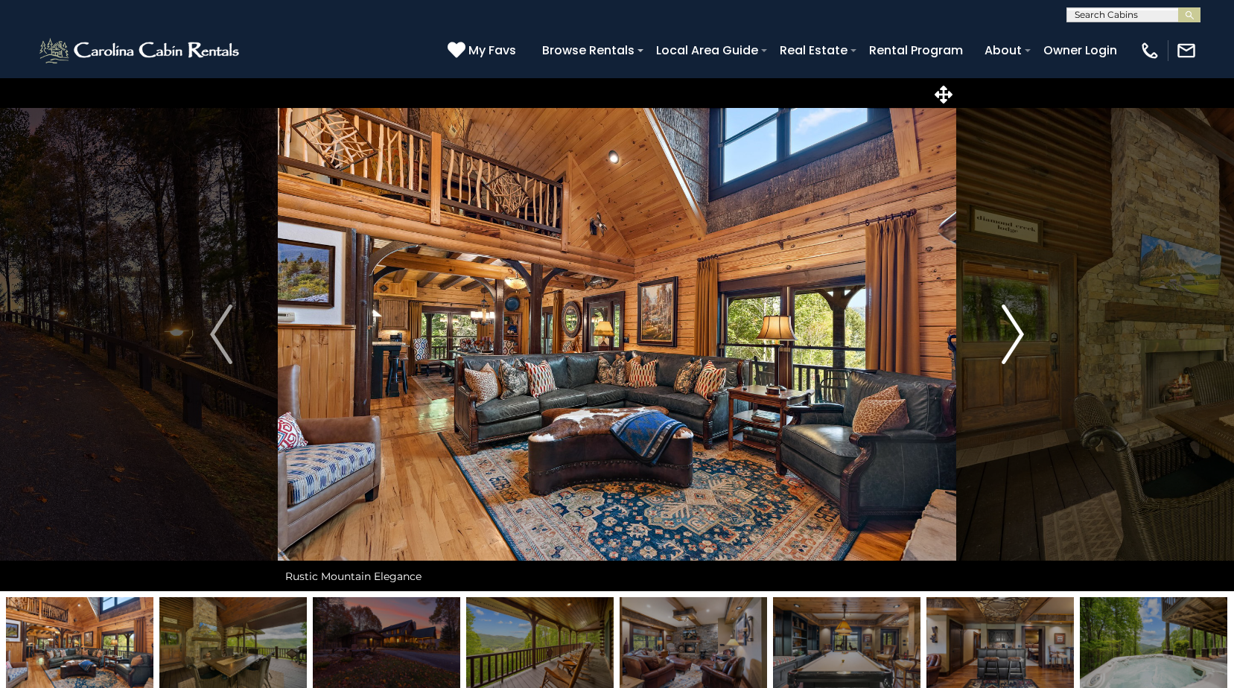
click at [1008, 317] on img "Next" at bounding box center [1013, 335] width 22 height 60
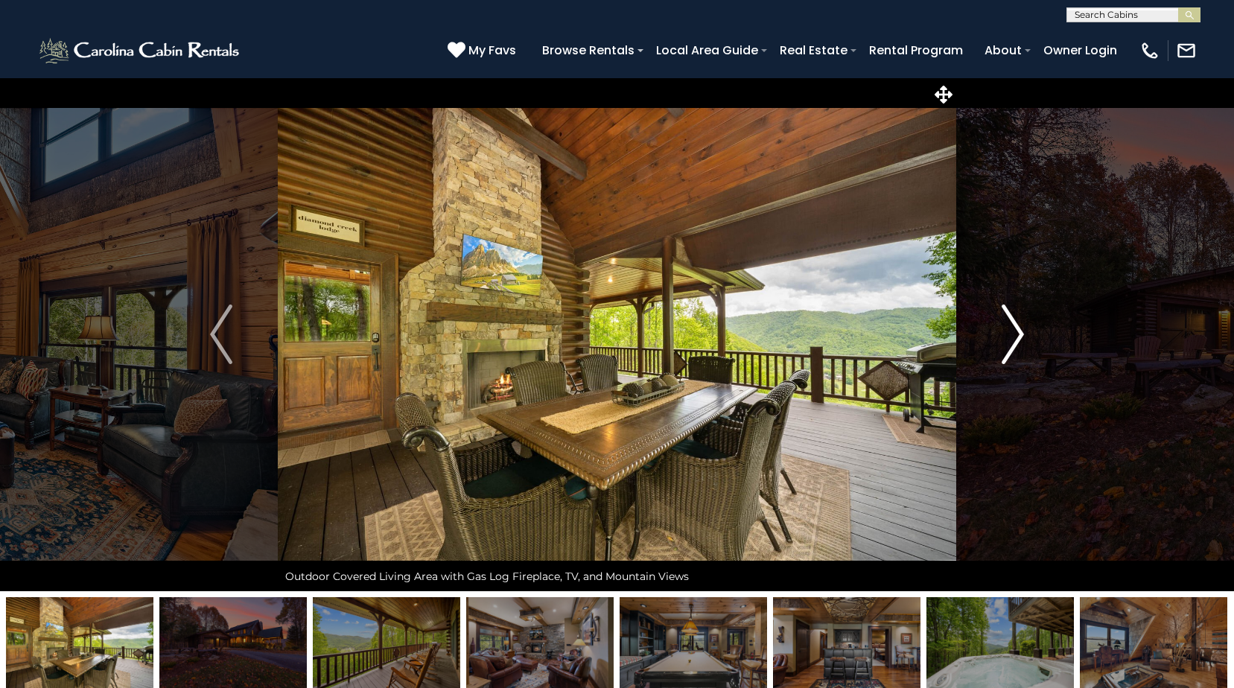
click at [1005, 316] on img "Next" at bounding box center [1013, 335] width 22 height 60
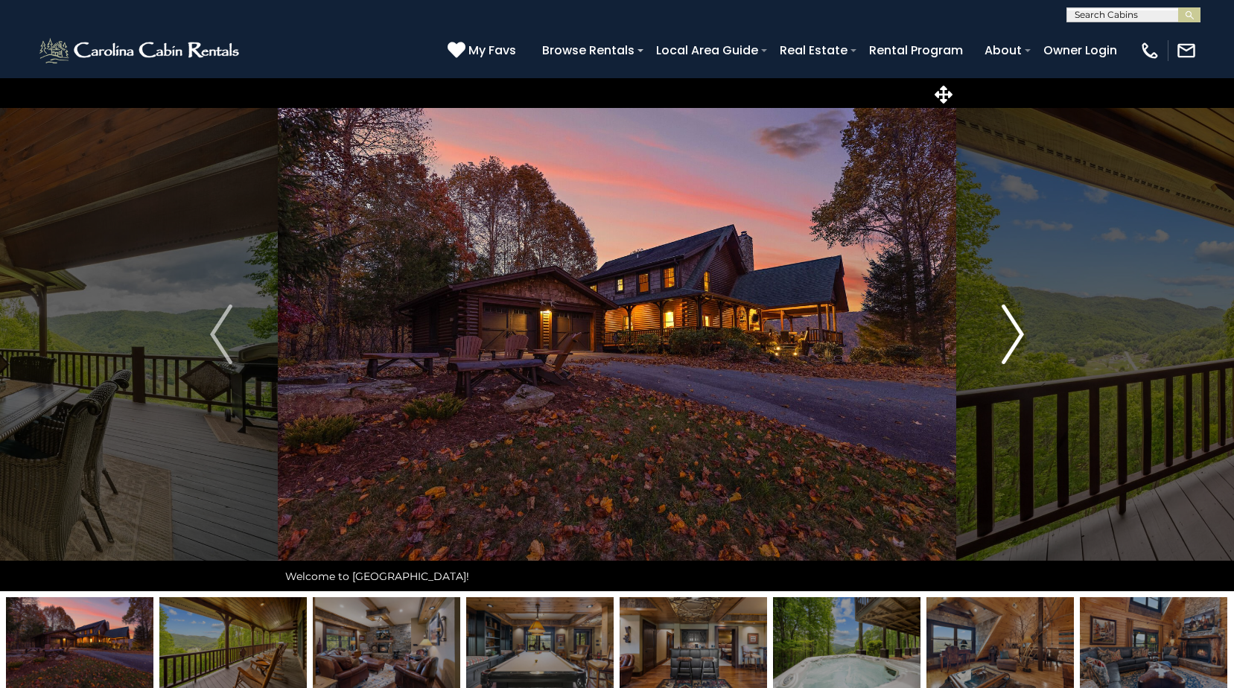
click at [1003, 313] on img "Next" at bounding box center [1013, 335] width 22 height 60
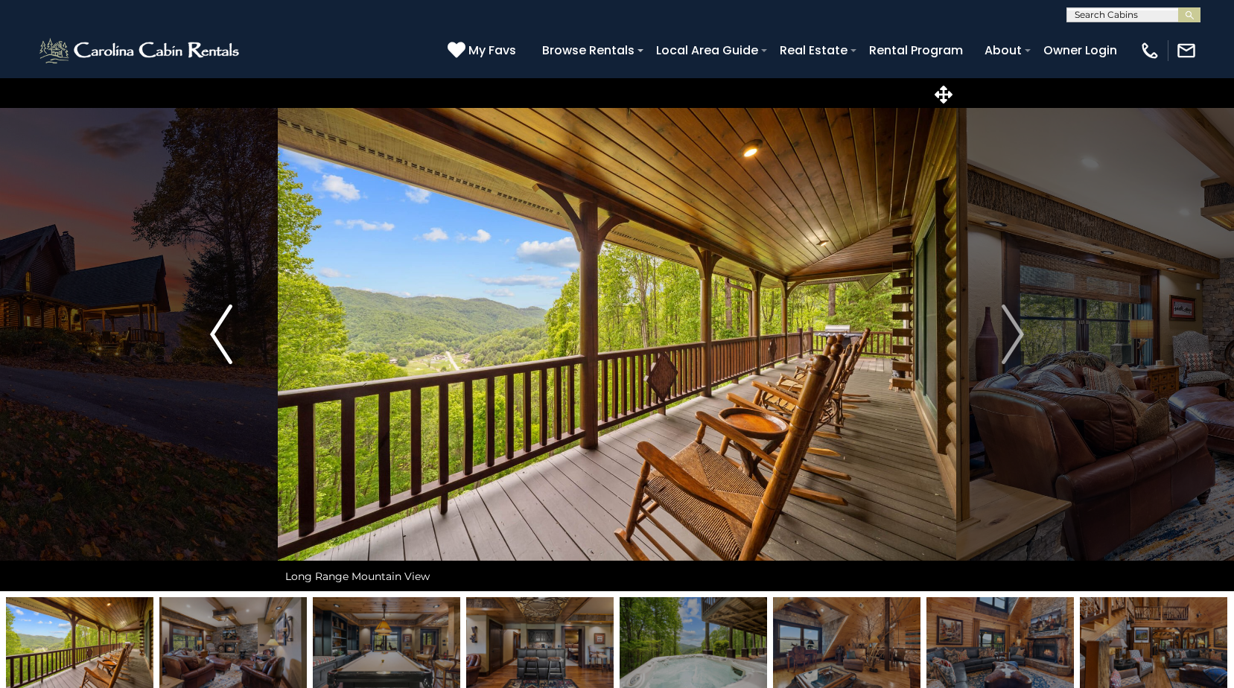
click at [221, 339] on img "Previous" at bounding box center [221, 335] width 22 height 60
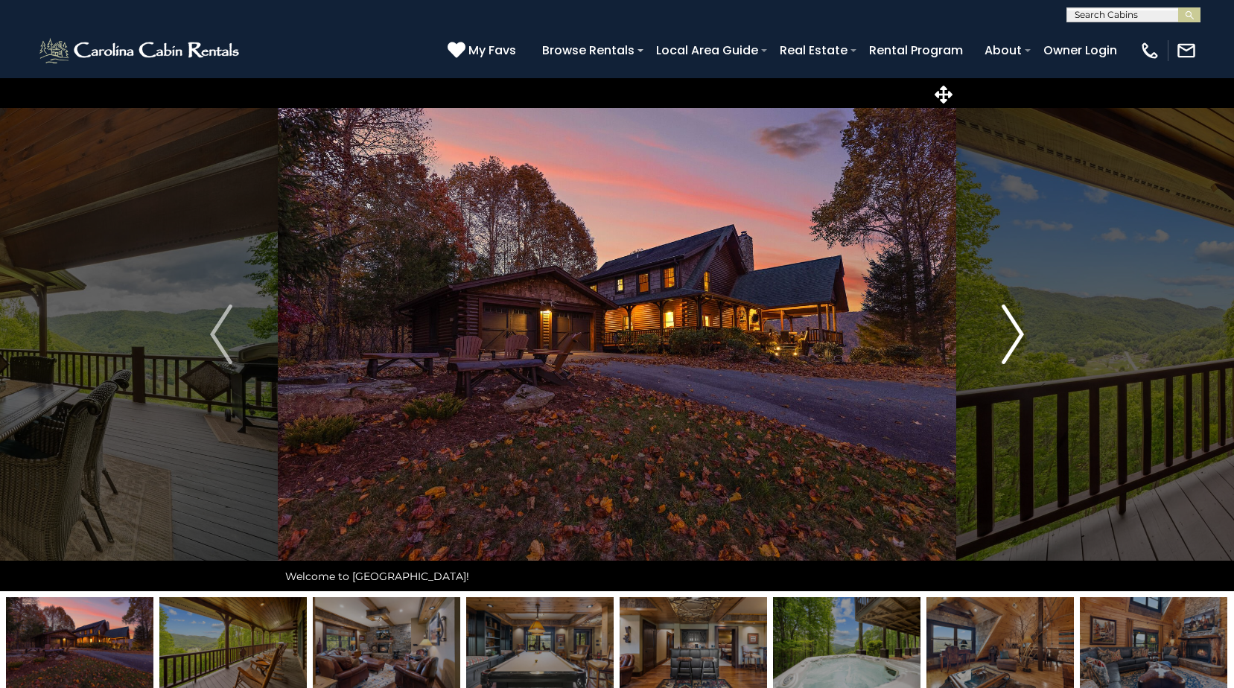
click at [1014, 329] on img "Next" at bounding box center [1013, 335] width 22 height 60
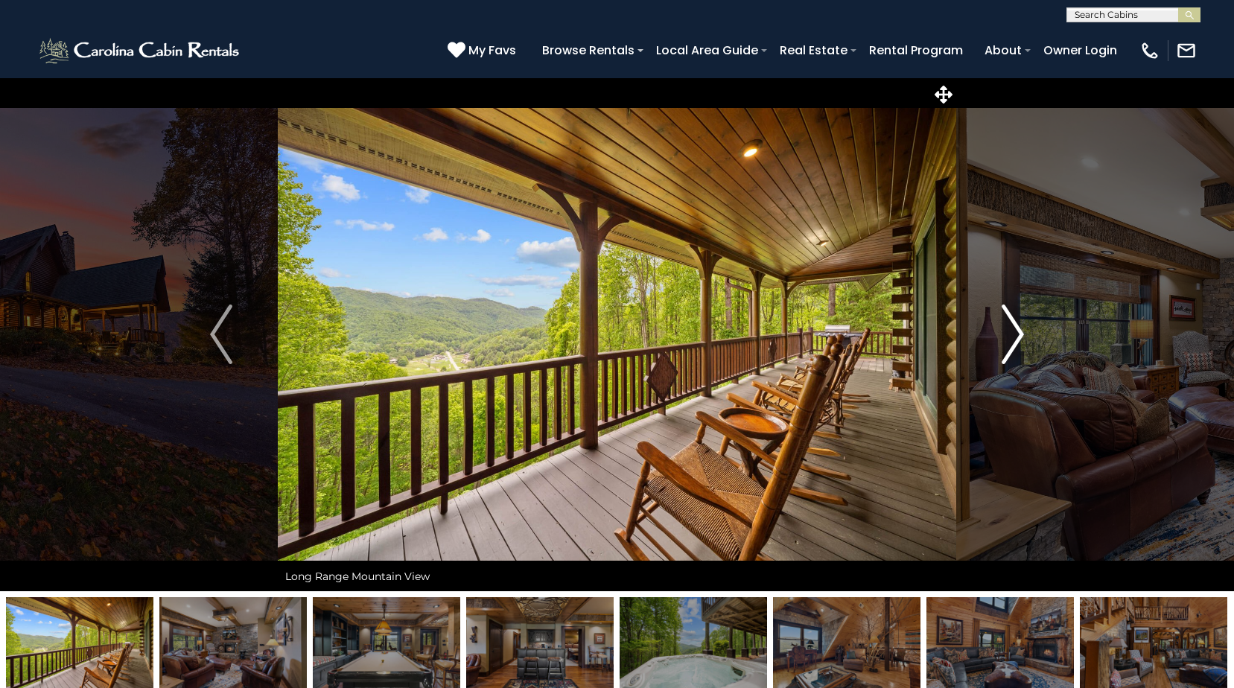
click at [1014, 326] on img "Next" at bounding box center [1013, 335] width 22 height 60
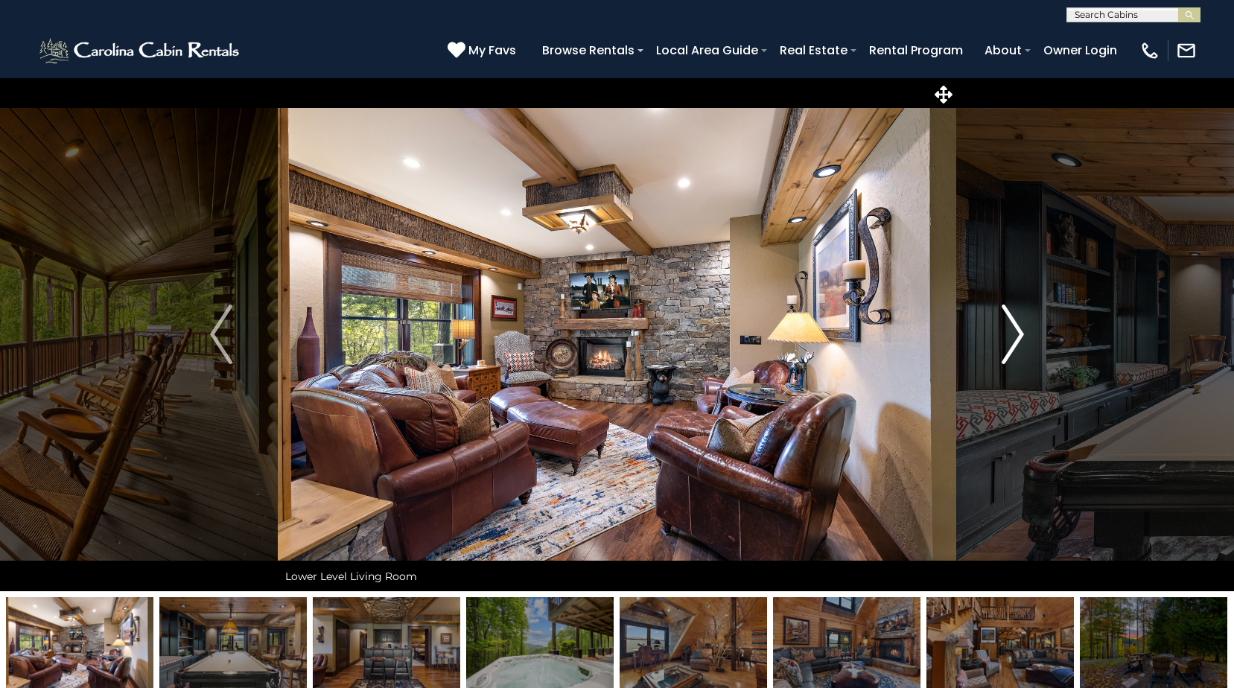
click at [1009, 325] on img "Next" at bounding box center [1013, 335] width 22 height 60
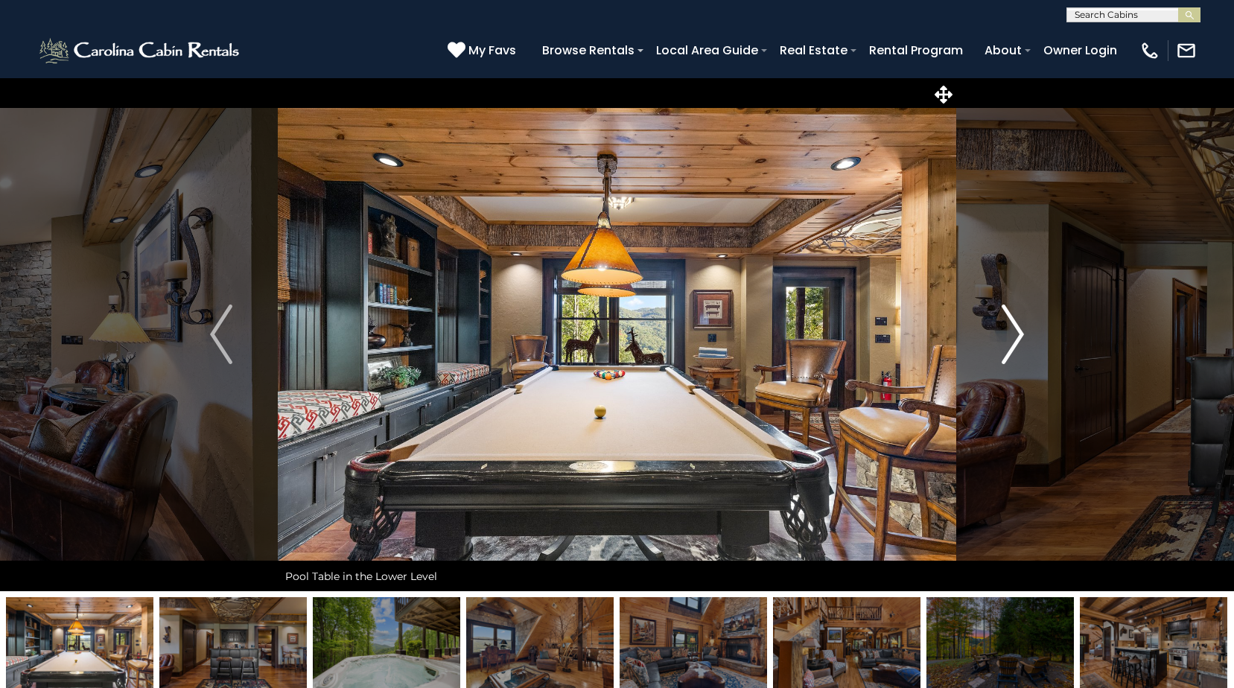
click at [1009, 325] on img "Next" at bounding box center [1013, 335] width 22 height 60
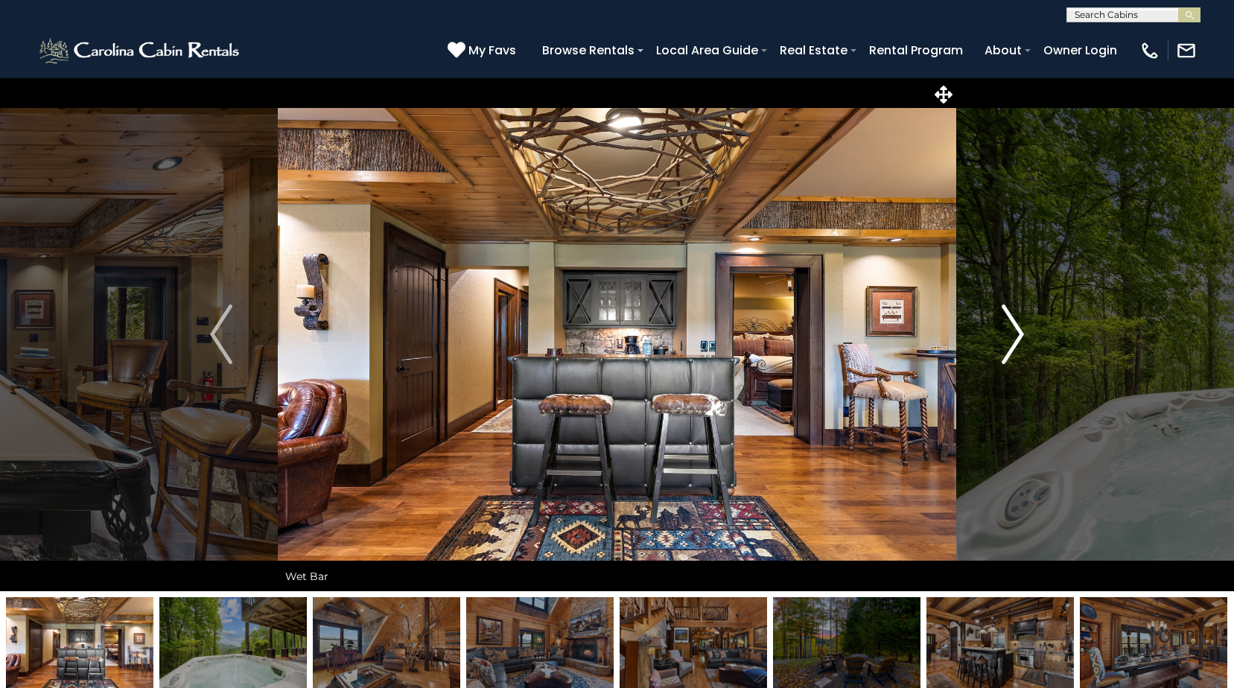
click at [1021, 325] on img "Next" at bounding box center [1013, 335] width 22 height 60
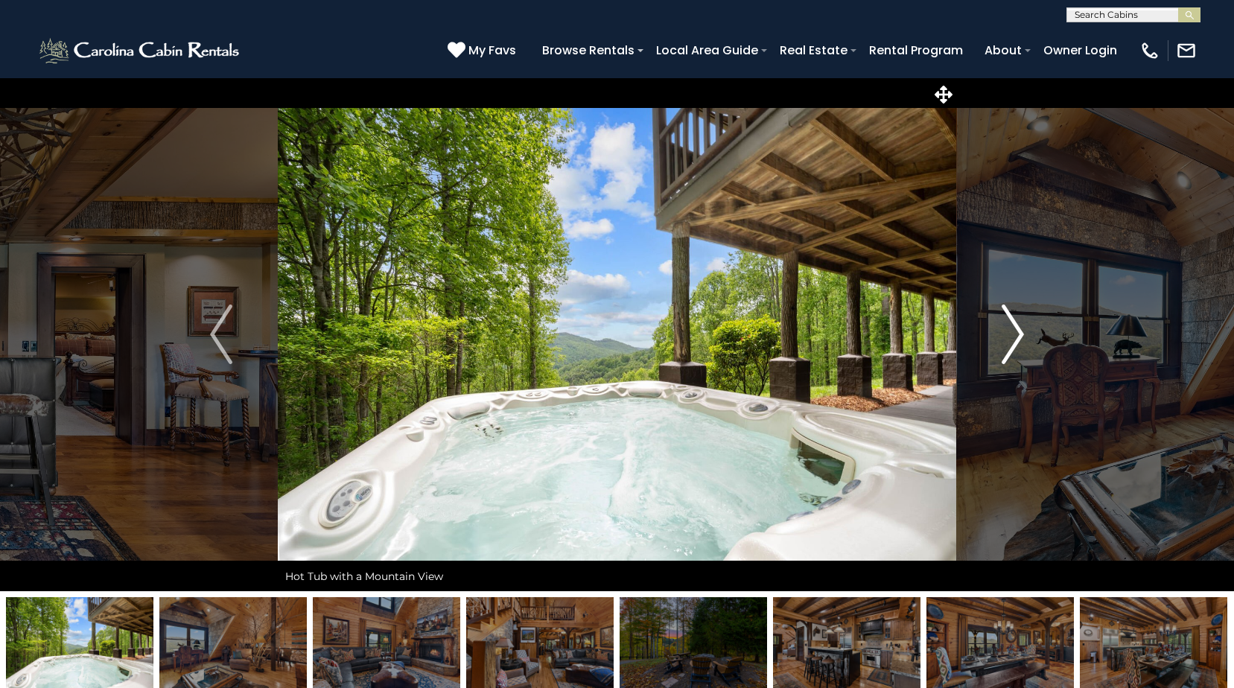
click at [1021, 325] on img "Next" at bounding box center [1013, 335] width 22 height 60
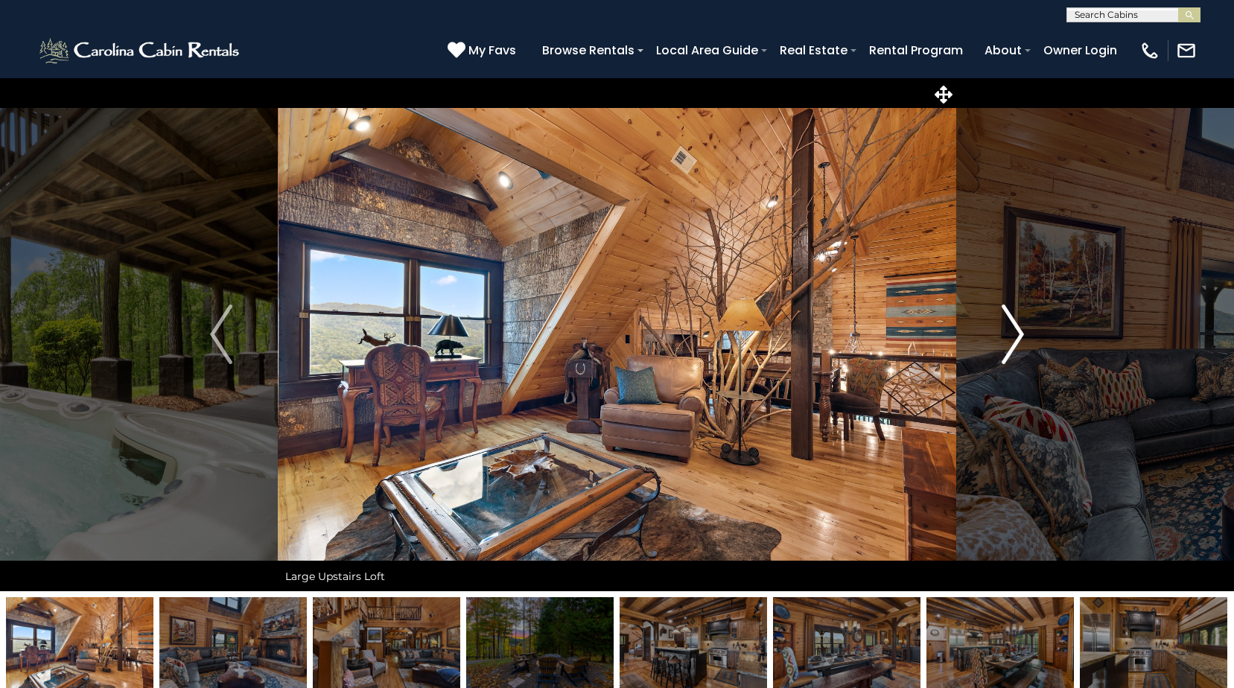
click at [1025, 329] on button "Next" at bounding box center [1013, 334] width 113 height 514
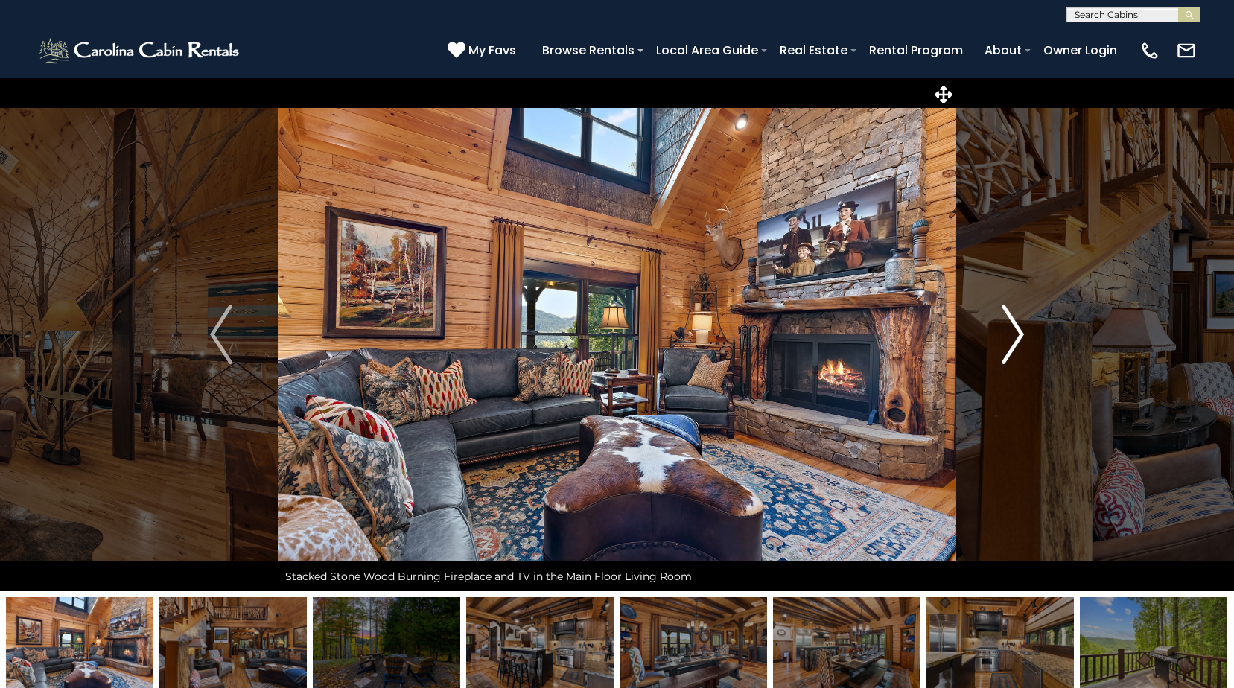
click at [1025, 327] on button "Next" at bounding box center [1013, 334] width 113 height 514
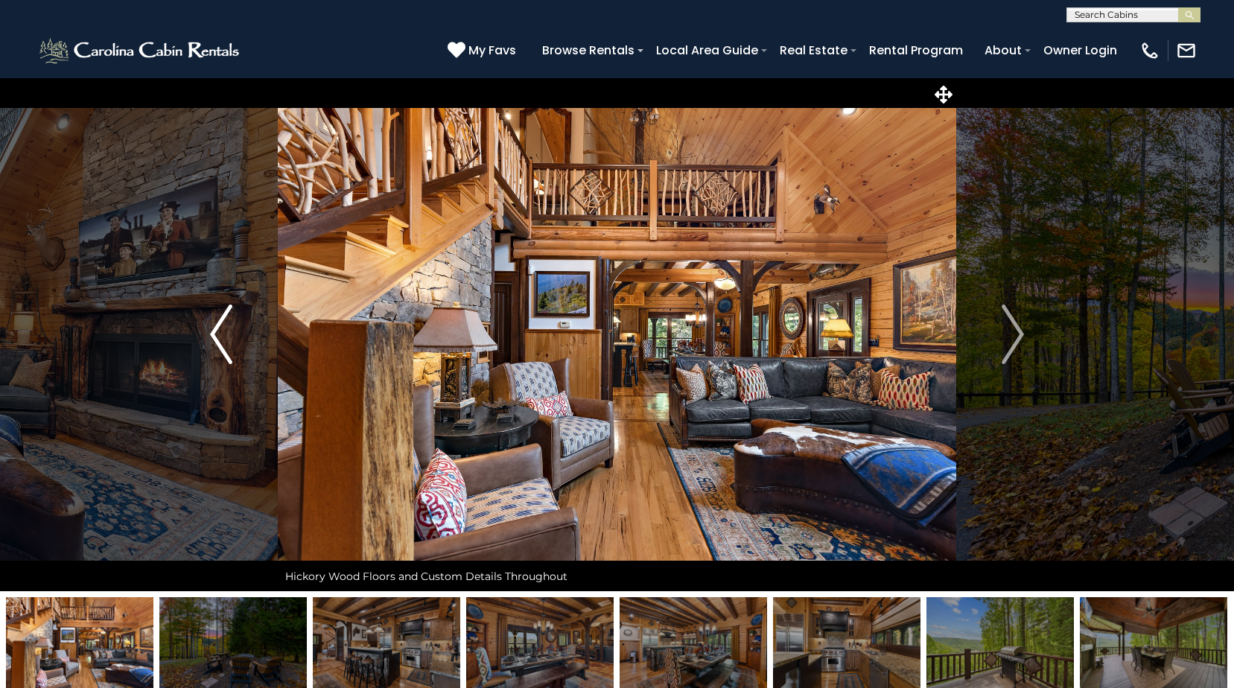
click at [224, 334] on img "Previous" at bounding box center [221, 335] width 22 height 60
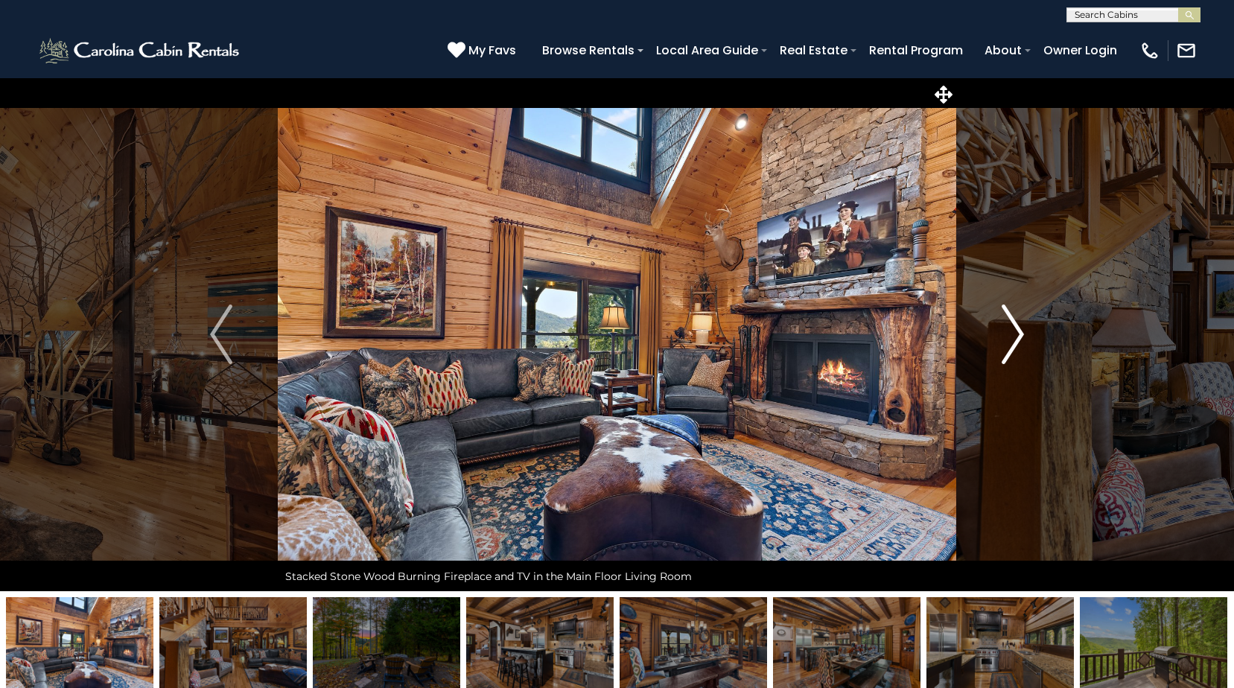
click at [1007, 323] on img "Next" at bounding box center [1013, 335] width 22 height 60
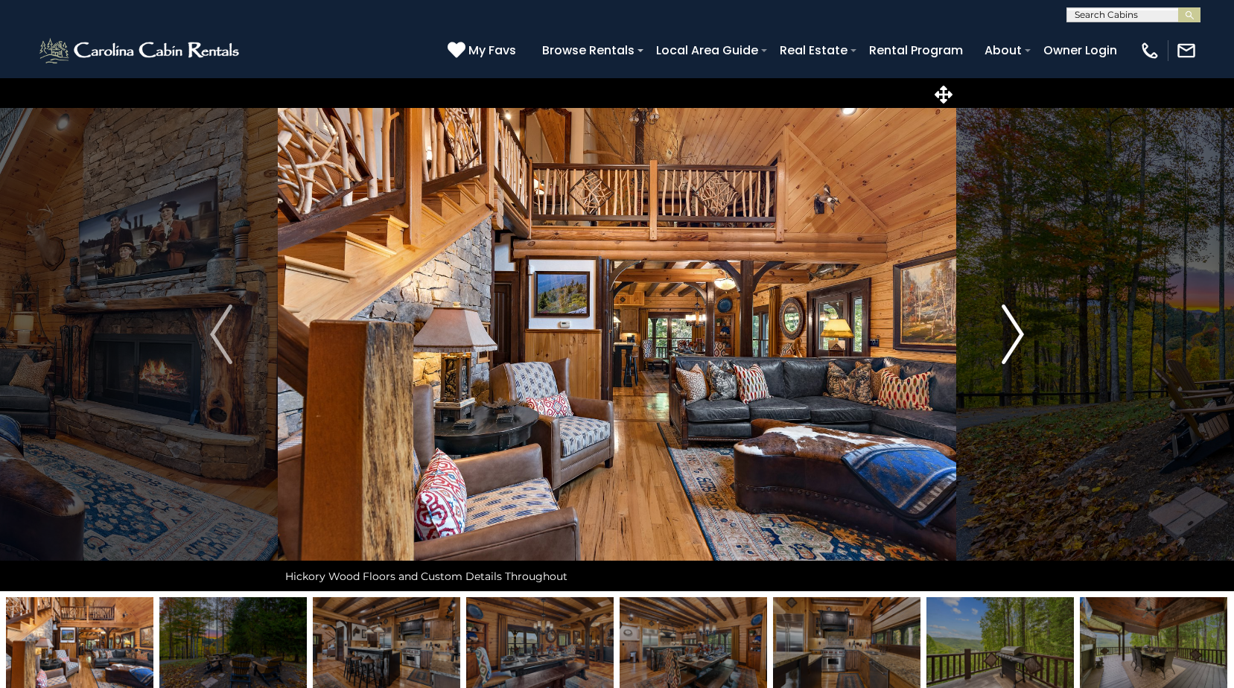
click at [1008, 323] on img "Next" at bounding box center [1013, 335] width 22 height 60
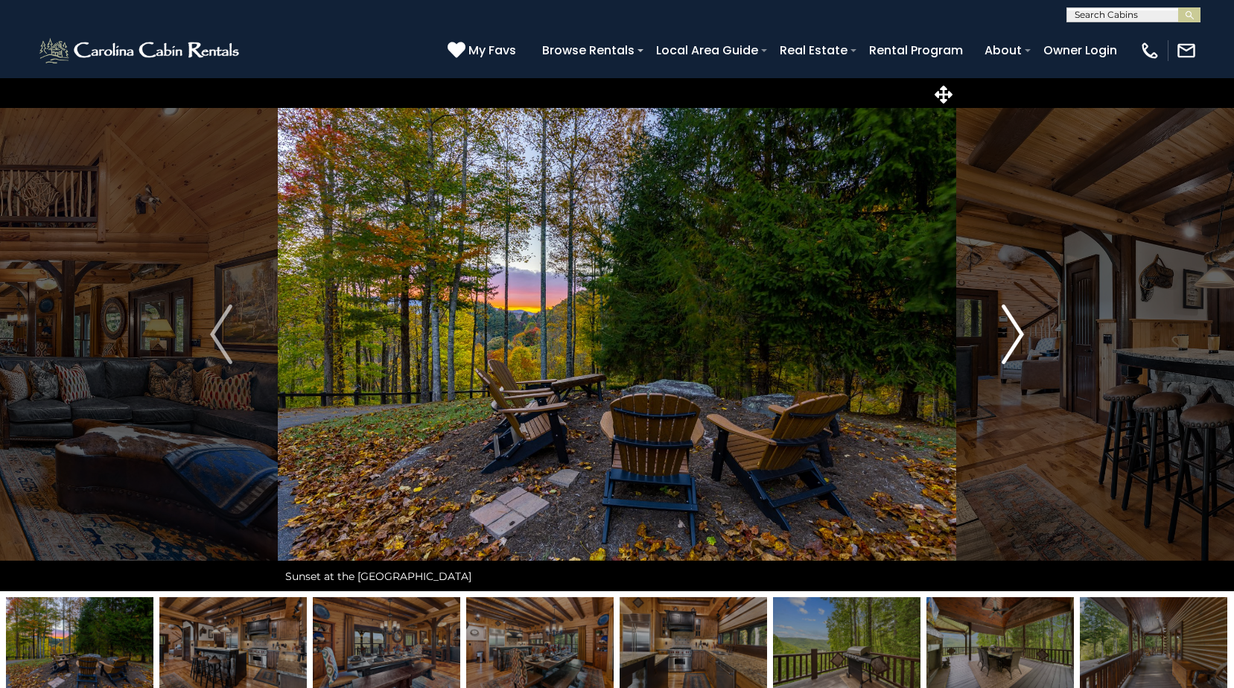
click at [1008, 323] on img "Next" at bounding box center [1013, 335] width 22 height 60
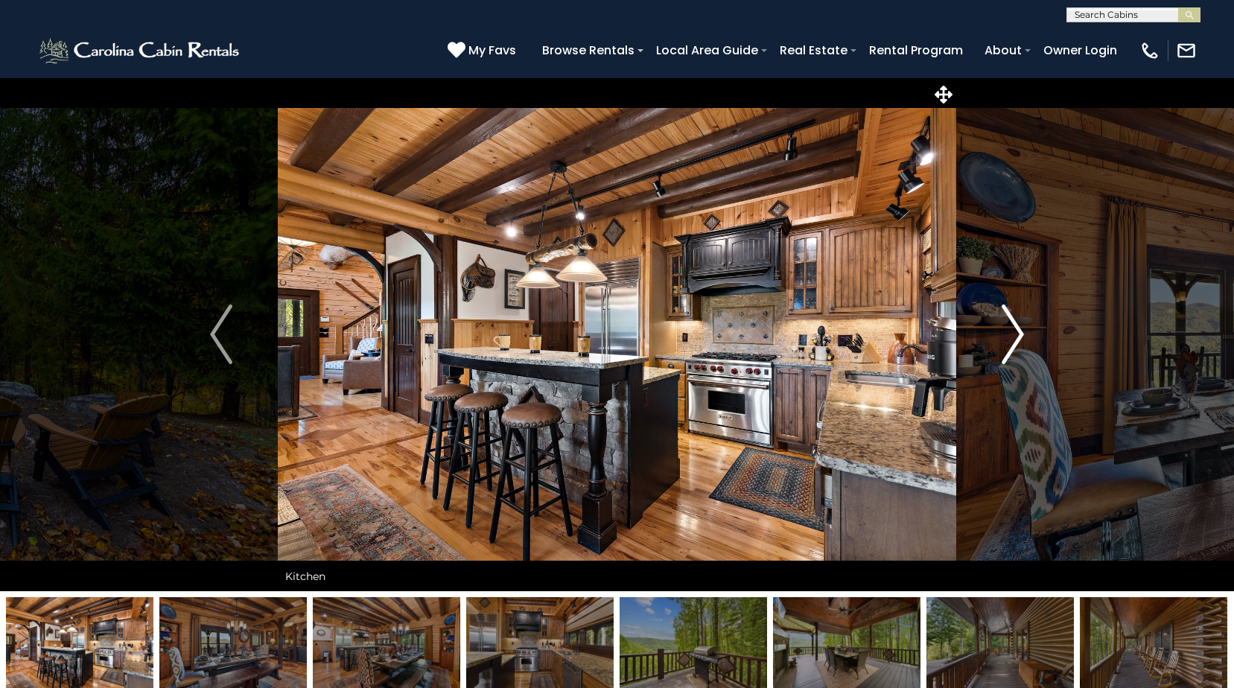
click at [1008, 323] on img "Next" at bounding box center [1013, 335] width 22 height 60
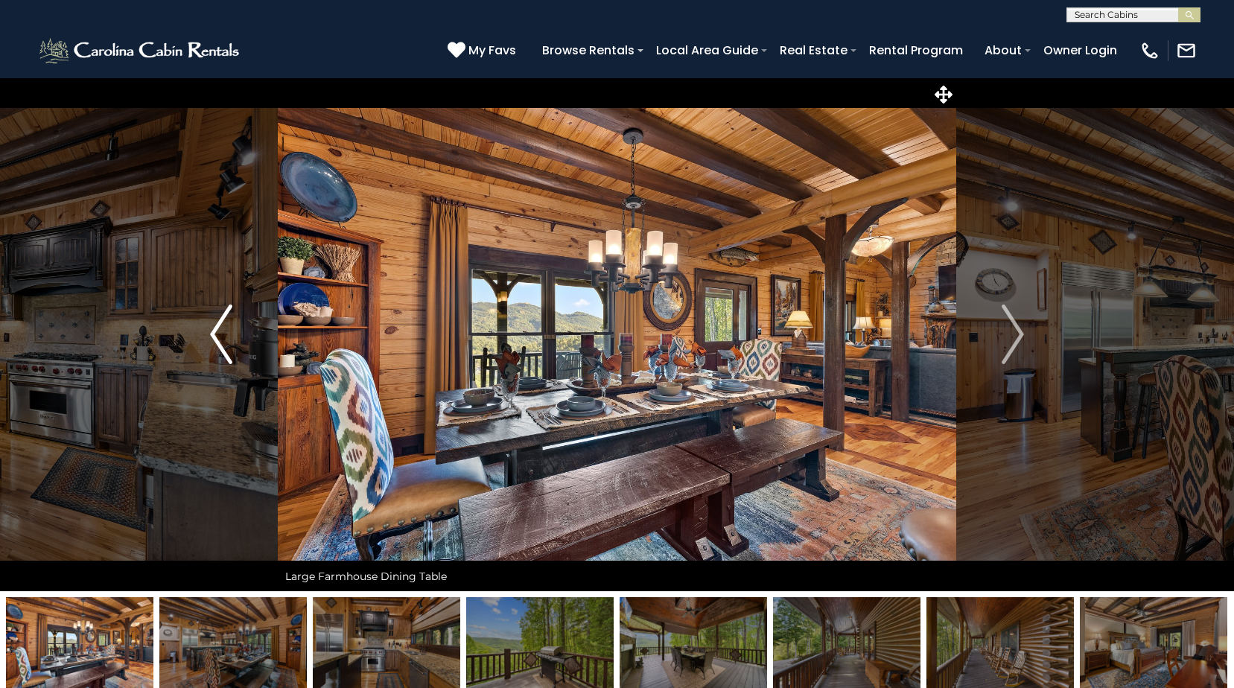
click at [219, 347] on img "Previous" at bounding box center [221, 335] width 22 height 60
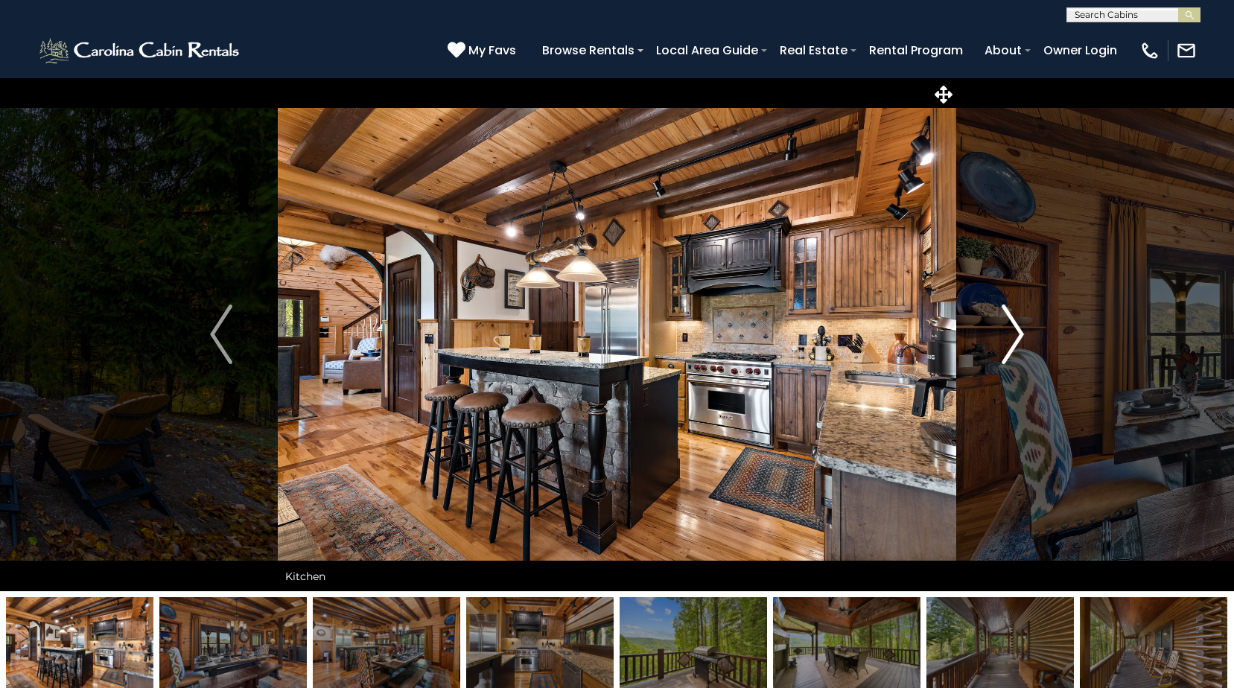
click at [1010, 321] on img "Next" at bounding box center [1013, 335] width 22 height 60
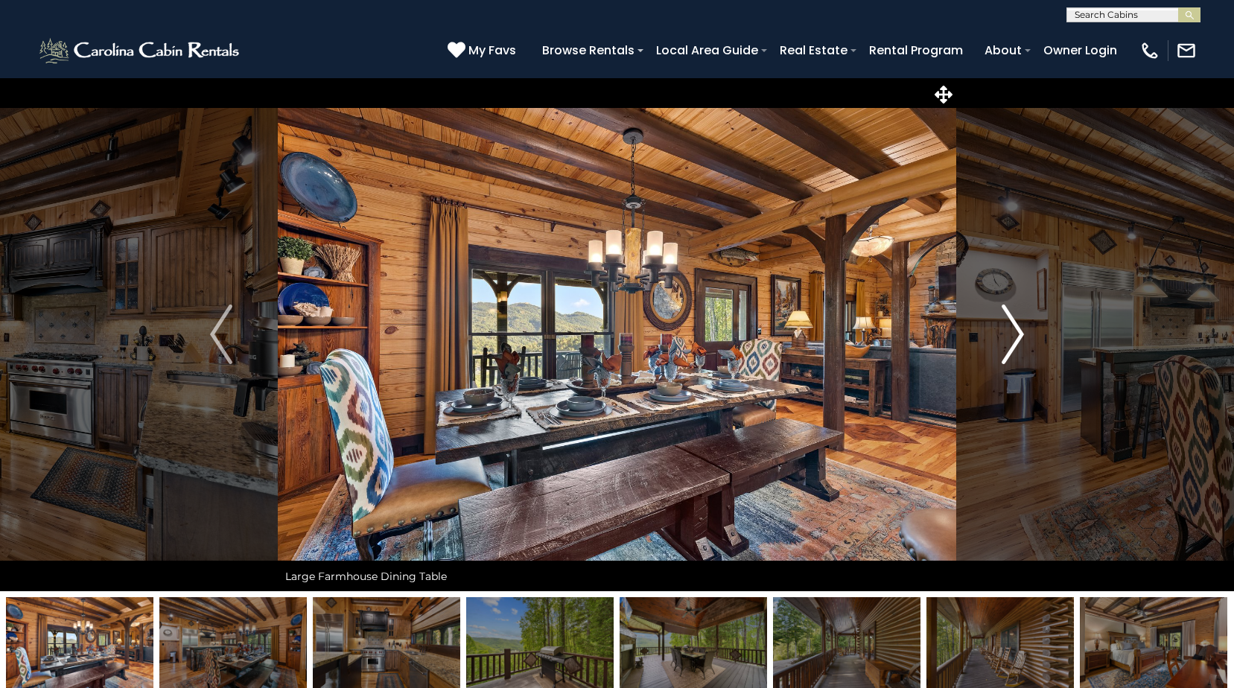
click at [1010, 321] on img "Next" at bounding box center [1013, 335] width 22 height 60
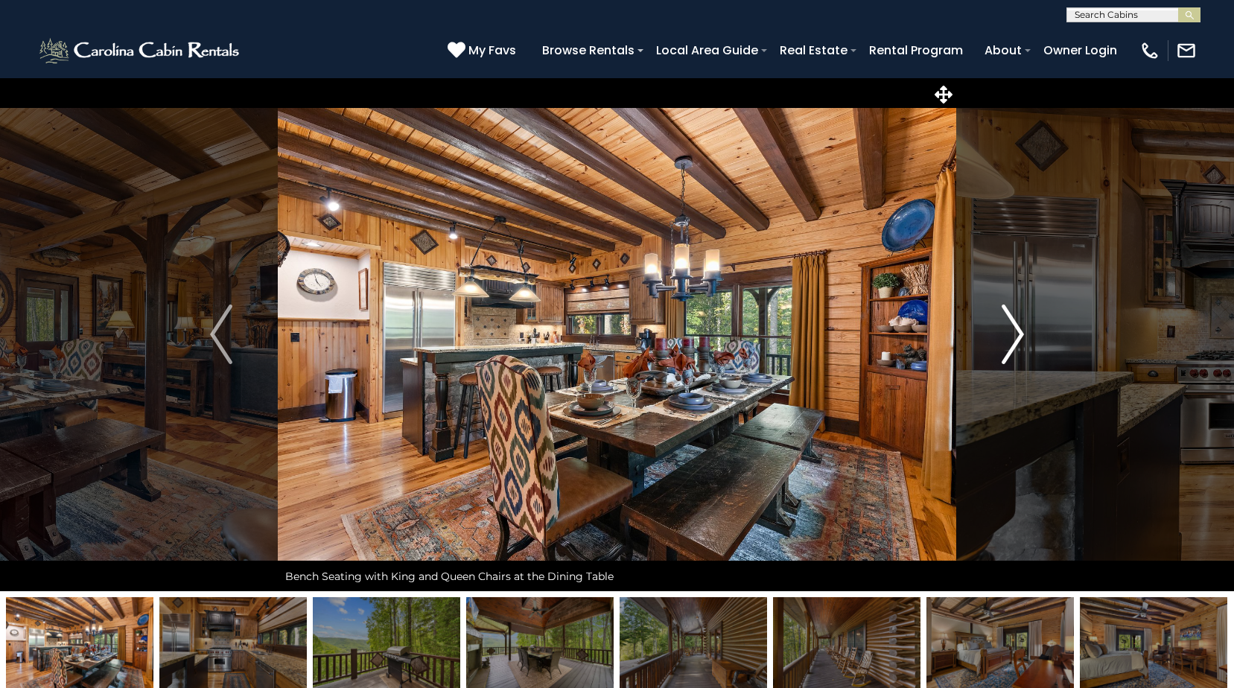
click at [1010, 321] on img "Next" at bounding box center [1013, 335] width 22 height 60
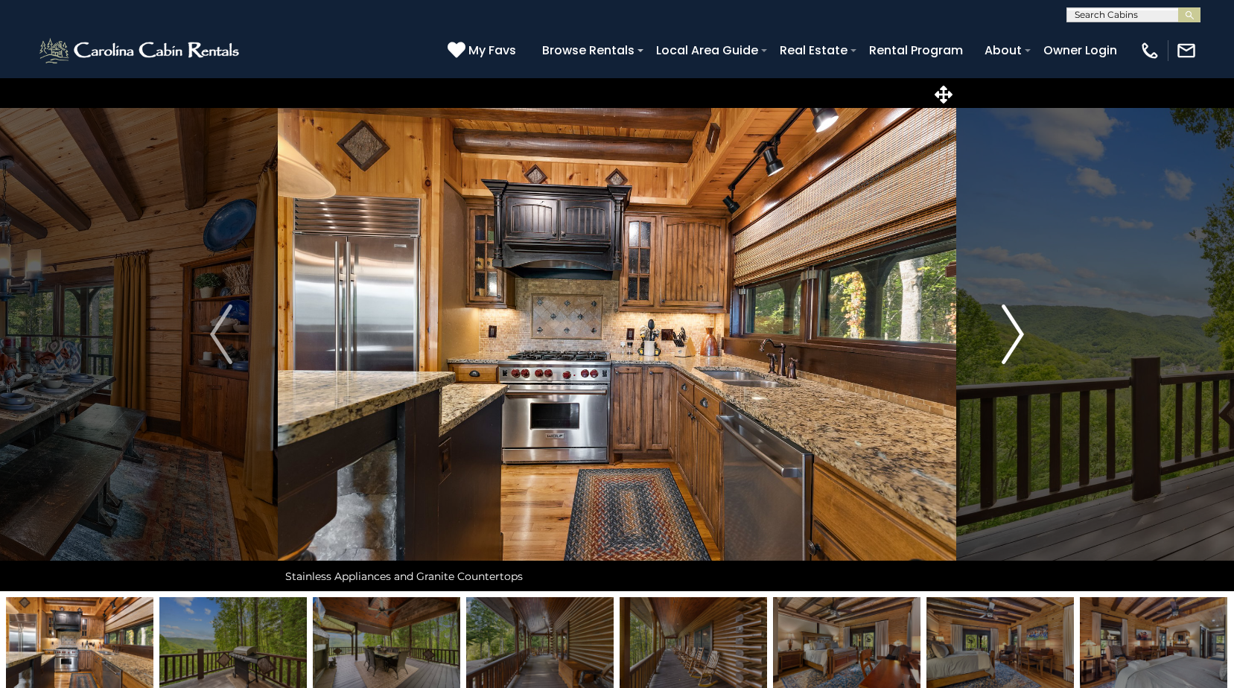
click at [1007, 320] on img "Next" at bounding box center [1013, 335] width 22 height 60
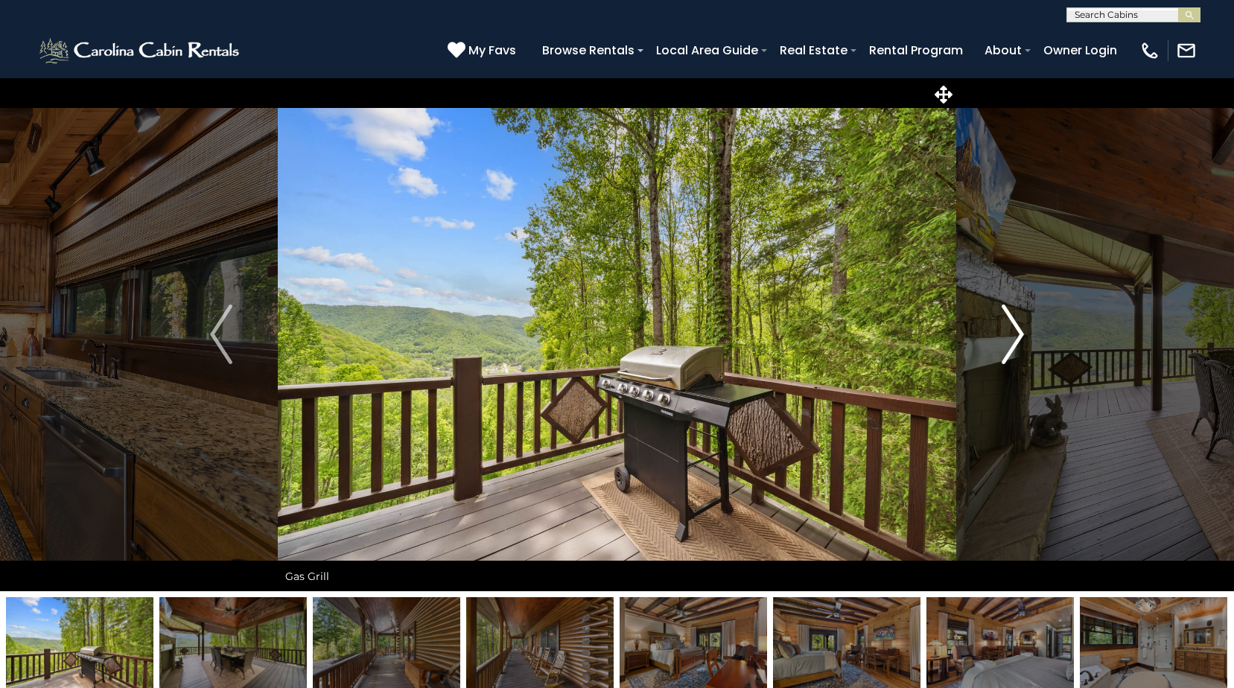
click at [1007, 319] on img "Next" at bounding box center [1013, 335] width 22 height 60
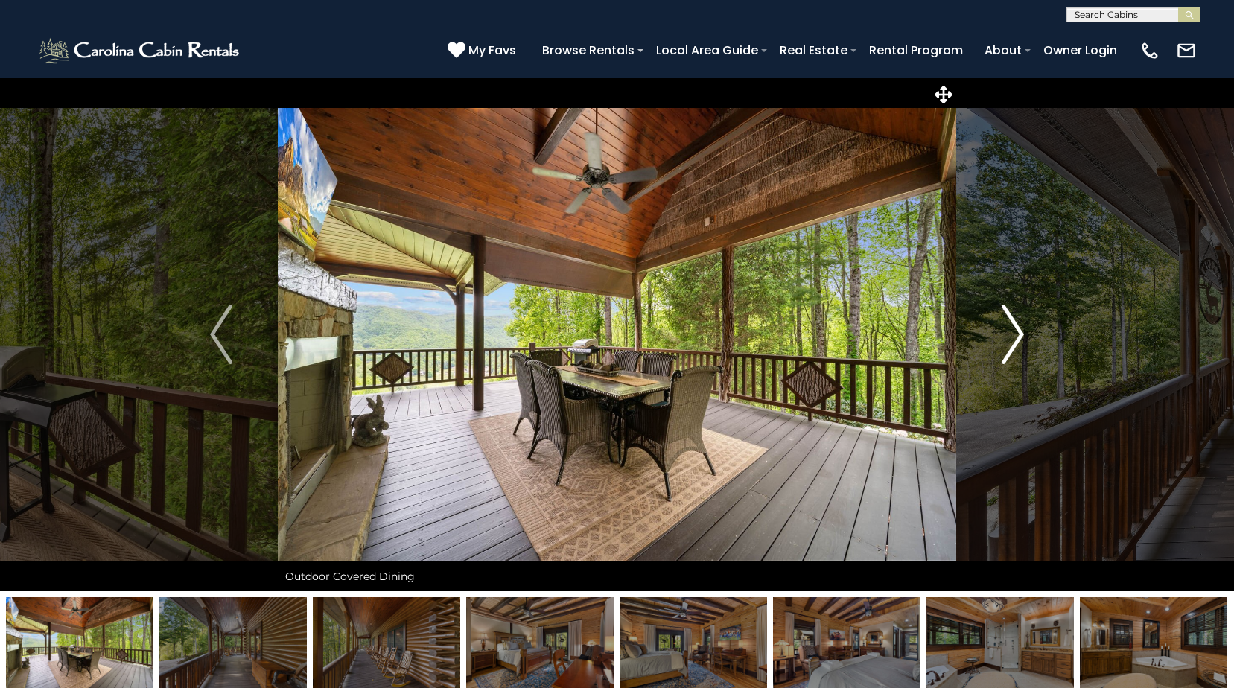
click at [1008, 317] on img "Next" at bounding box center [1013, 335] width 22 height 60
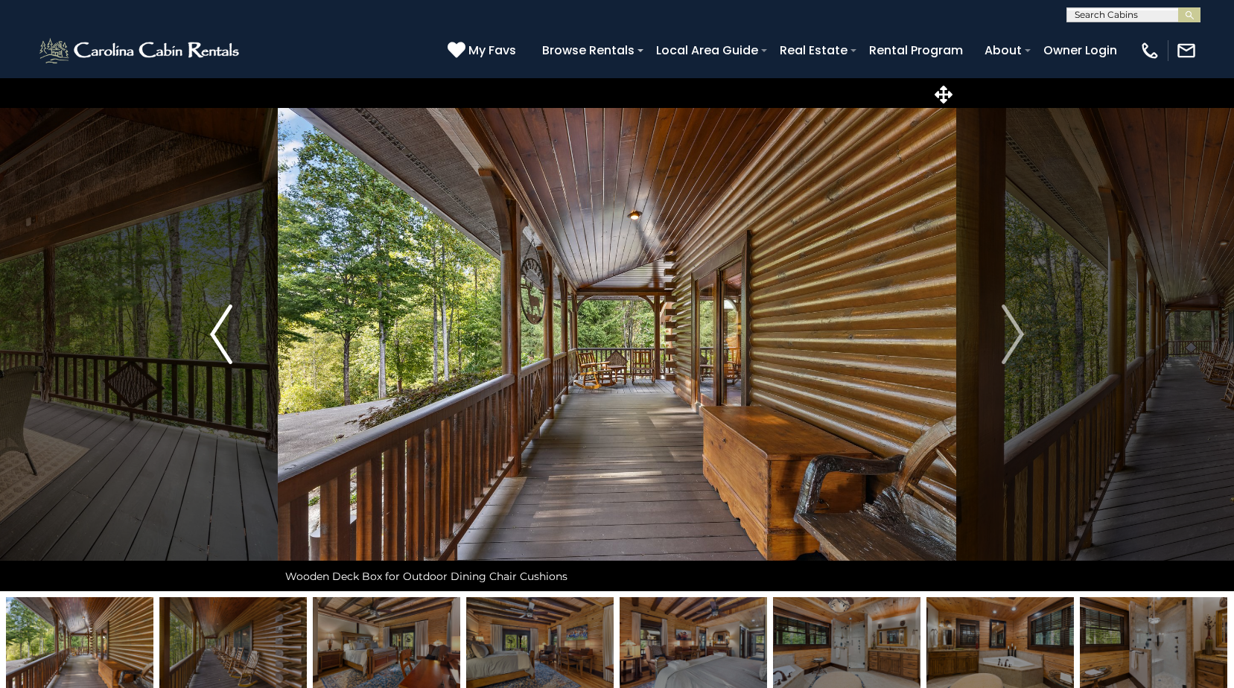
click at [226, 334] on img "Previous" at bounding box center [221, 335] width 22 height 60
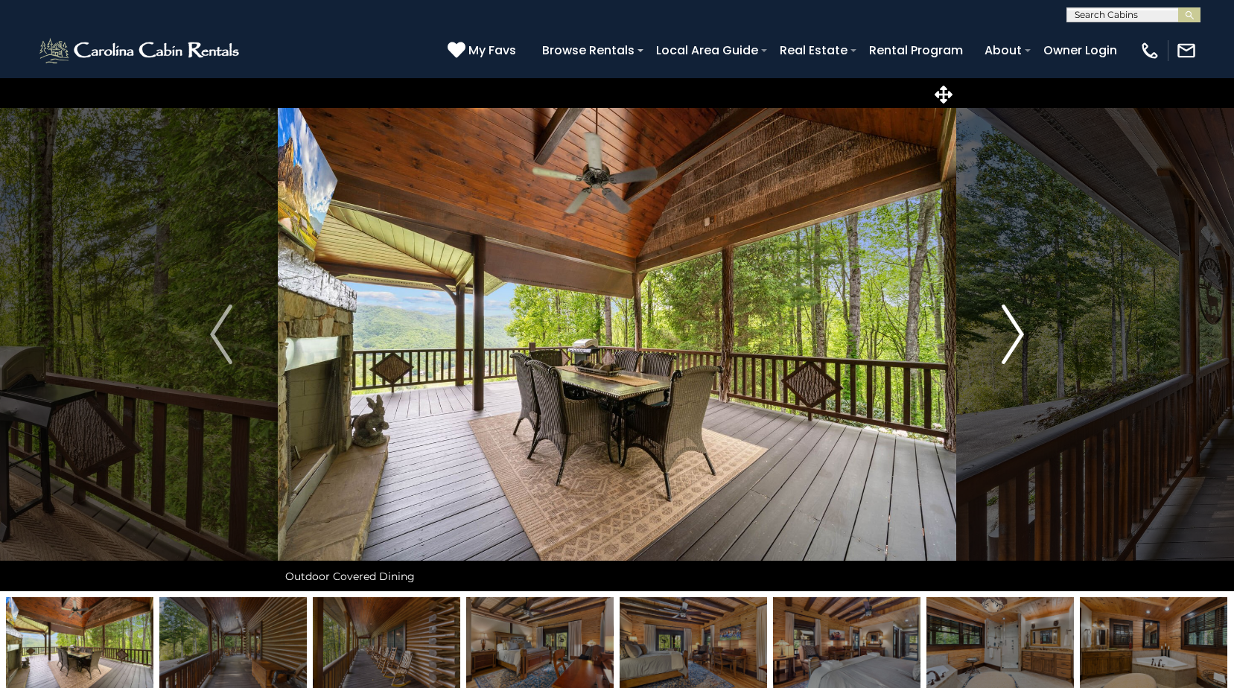
click at [1015, 331] on img "Next" at bounding box center [1013, 335] width 22 height 60
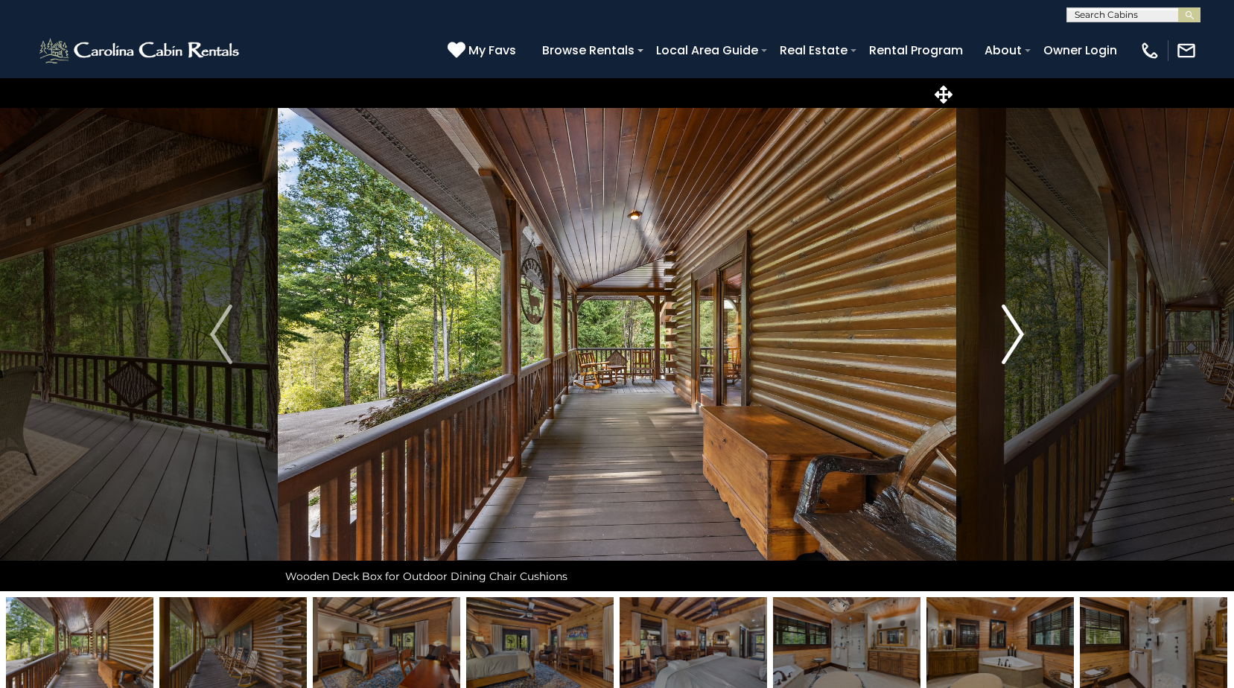
click at [1015, 331] on img "Next" at bounding box center [1013, 335] width 22 height 60
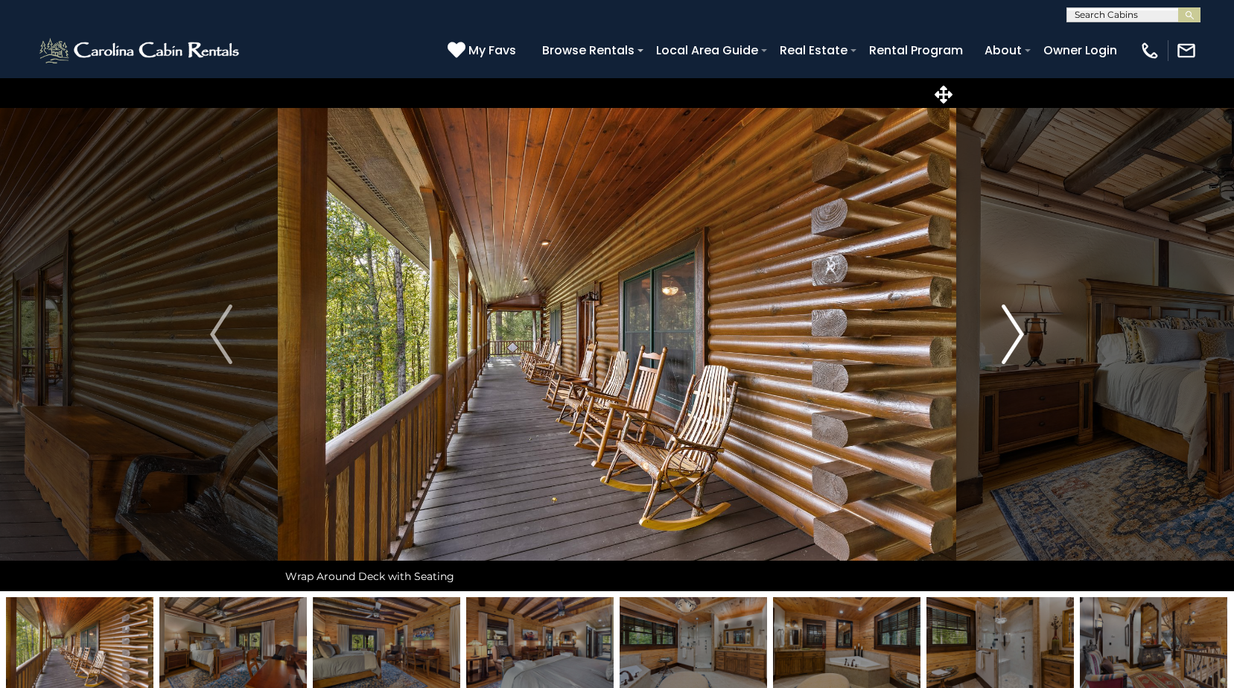
click at [1015, 331] on img "Next" at bounding box center [1013, 335] width 22 height 60
